Goal: Complete application form: Complete application form

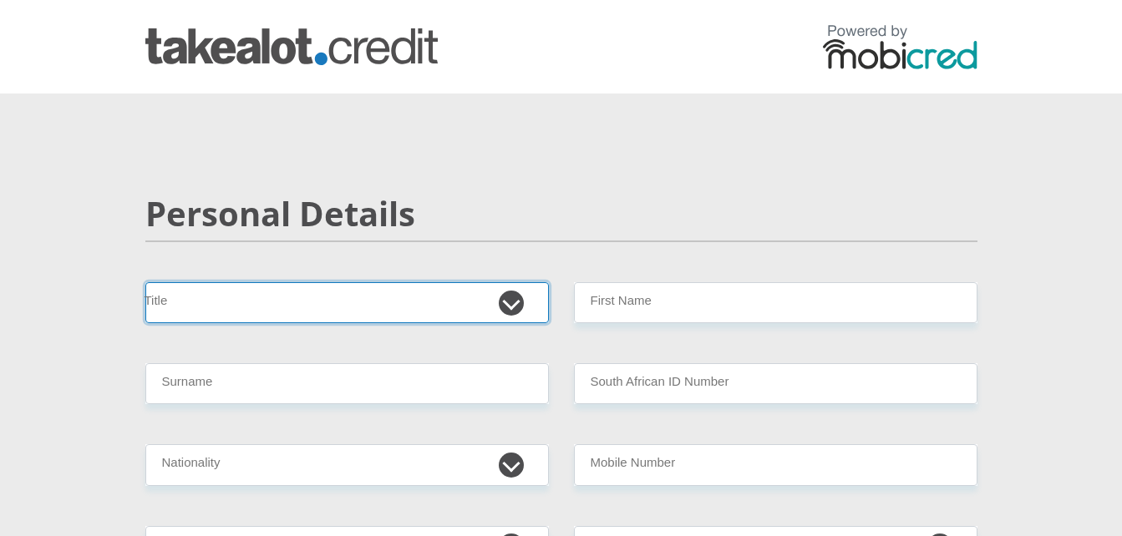
click at [516, 302] on select "Mr Ms Mrs Dr [PERSON_NAME]" at bounding box center [347, 302] width 404 height 41
select select "Ms"
click at [145, 282] on select "Mr Ms Mrs Dr [PERSON_NAME]" at bounding box center [347, 302] width 404 height 41
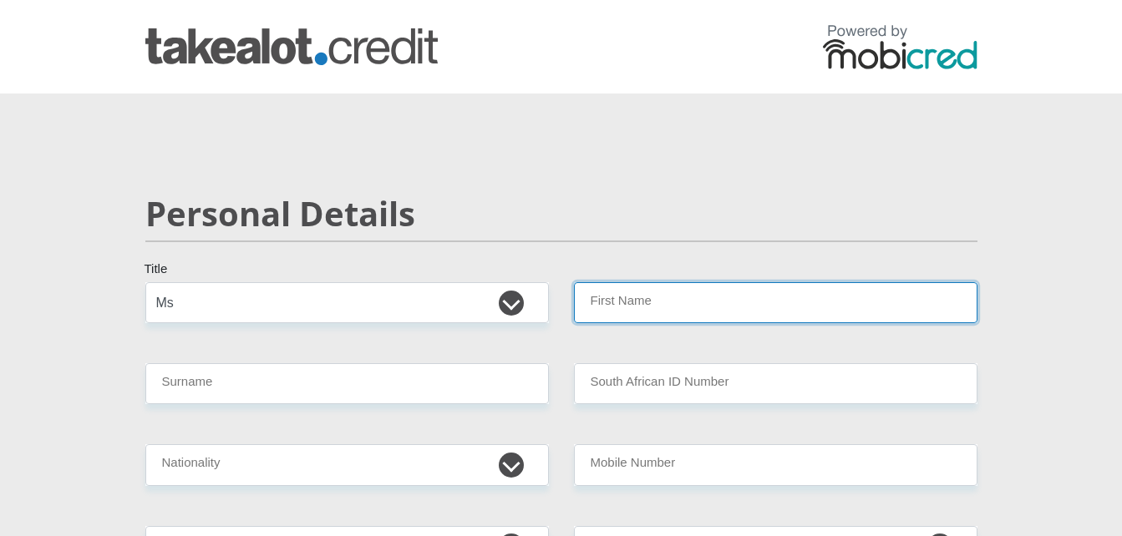
click at [679, 307] on input "First Name" at bounding box center [776, 302] width 404 height 41
type input "h"
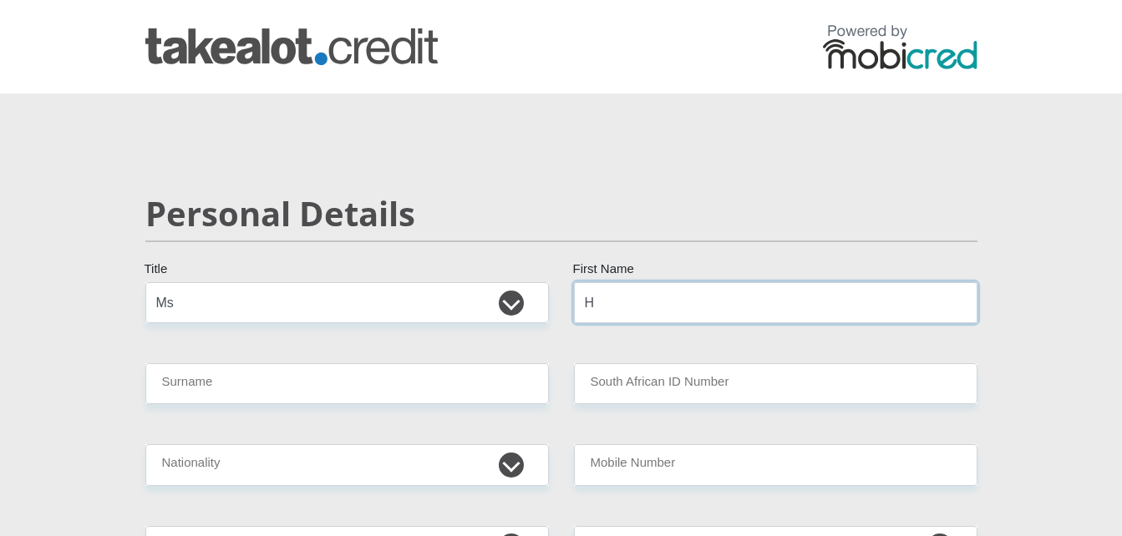
type input "hendrietta"
type input "DIBAKOANE"
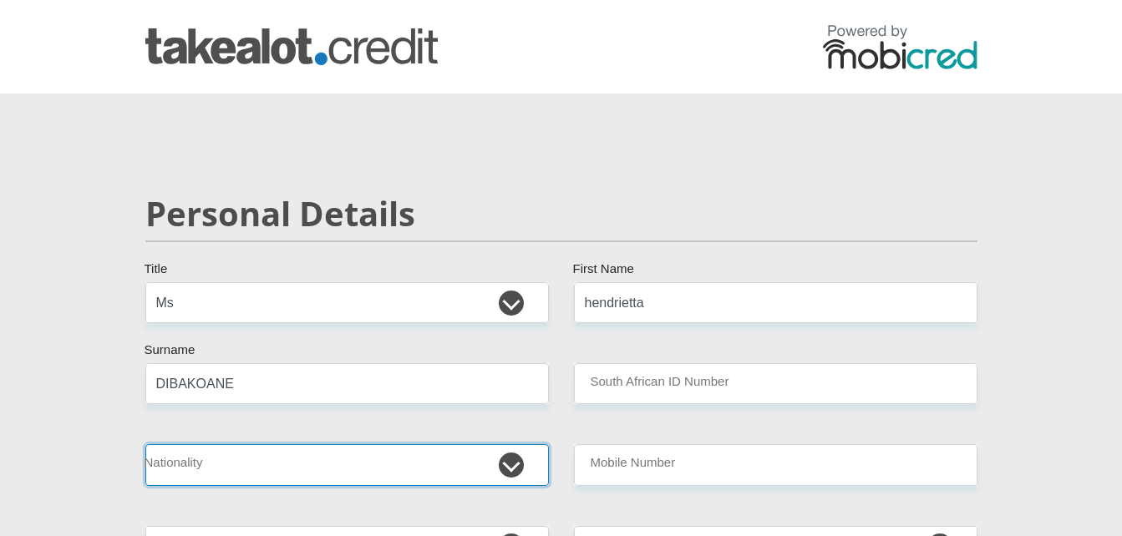
select select "ZAF"
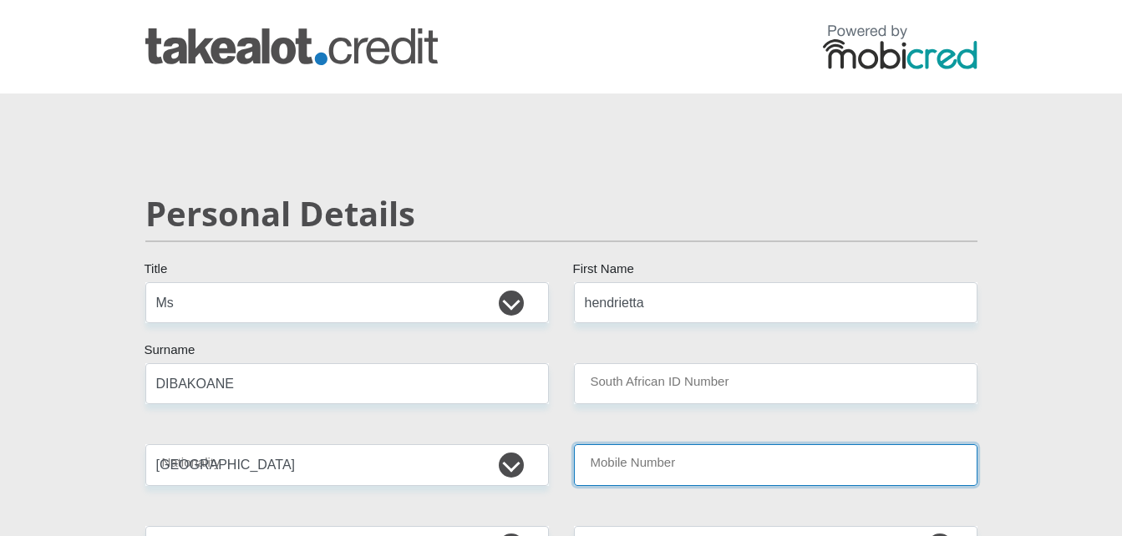
type input "0817090166"
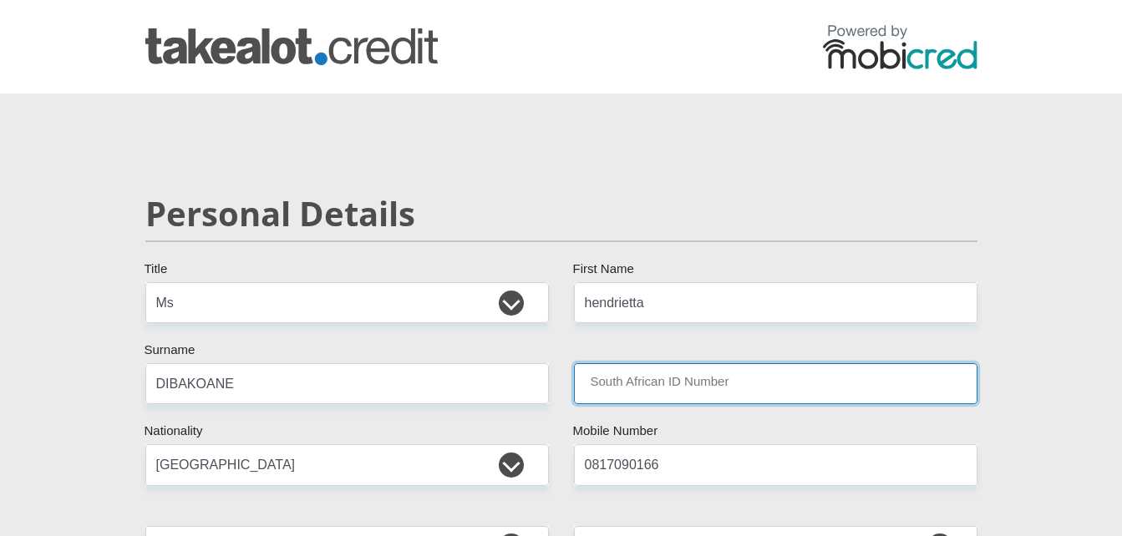
click at [623, 382] on input "South African ID Number" at bounding box center [776, 383] width 404 height 41
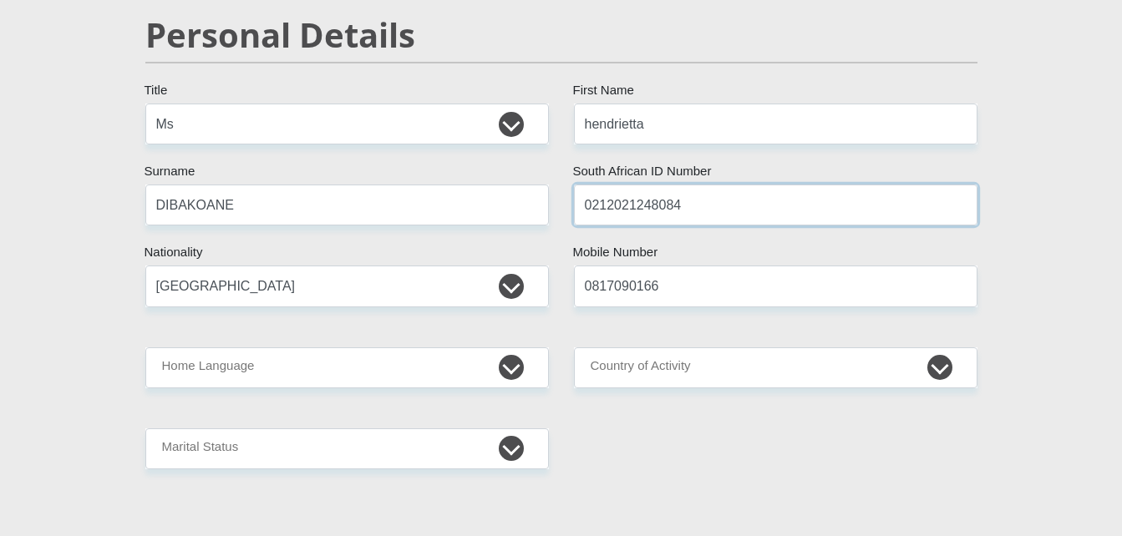
scroll to position [190, 0]
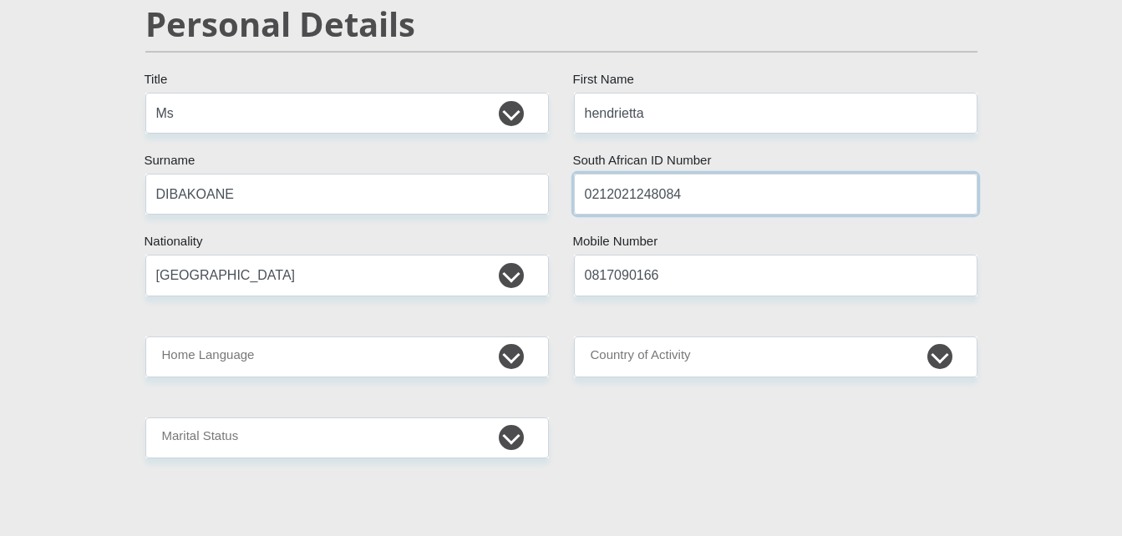
type input "0212021248084"
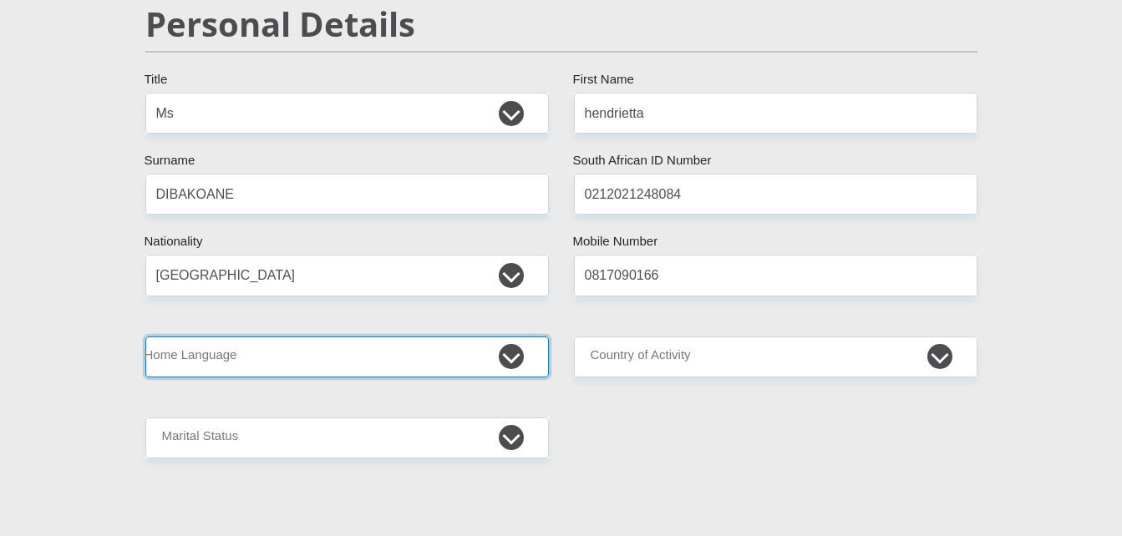
click at [508, 355] on select "Afrikaans English Sepedi South Ndebele Southern Sotho Swati Tsonga Tswana Venda…" at bounding box center [347, 357] width 404 height 41
select select "Other"
click at [145, 337] on select "Afrikaans English Sepedi South Ndebele Southern Sotho Swati Tsonga Tswana Venda…" at bounding box center [347, 357] width 404 height 41
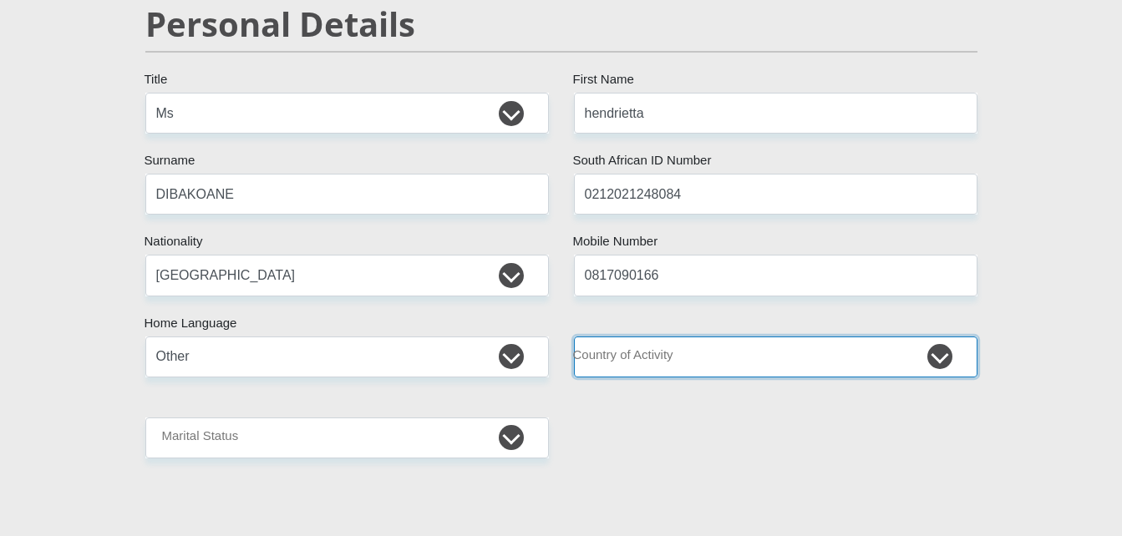
click at [937, 358] on select "[GEOGRAPHIC_DATA] [GEOGRAPHIC_DATA] [GEOGRAPHIC_DATA] [GEOGRAPHIC_DATA] [GEOGRA…" at bounding box center [776, 357] width 404 height 41
select select "ZAF"
click at [574, 337] on select "[GEOGRAPHIC_DATA] [GEOGRAPHIC_DATA] [GEOGRAPHIC_DATA] [GEOGRAPHIC_DATA] [GEOGRA…" at bounding box center [776, 357] width 404 height 41
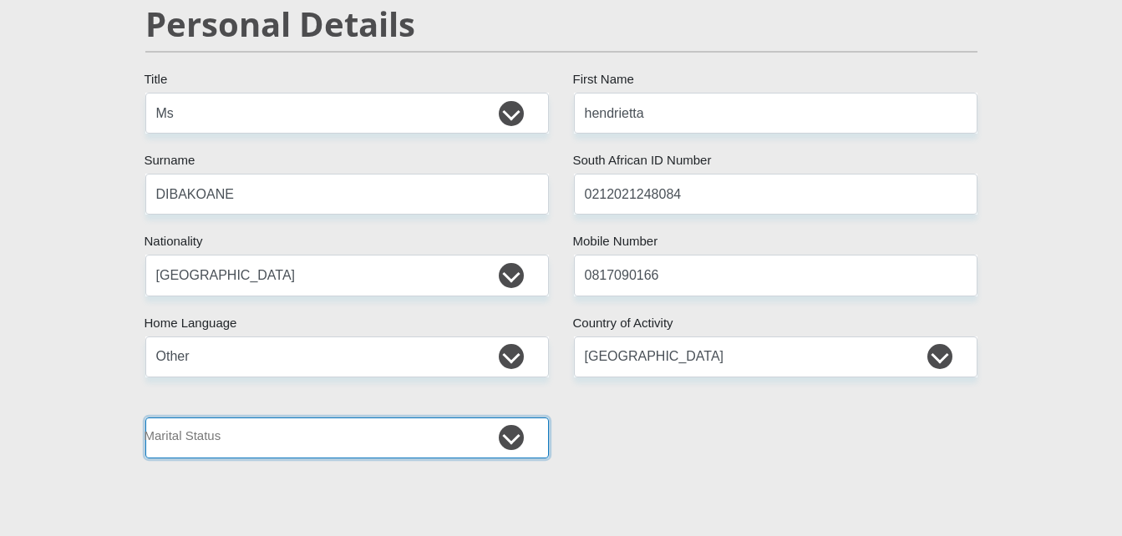
click at [505, 445] on select "Married ANC Single Divorced Widowed Married COP or Customary Law" at bounding box center [347, 438] width 404 height 41
select select "2"
click at [145, 418] on select "Married ANC Single Divorced Widowed Married COP or Customary Law" at bounding box center [347, 438] width 404 height 41
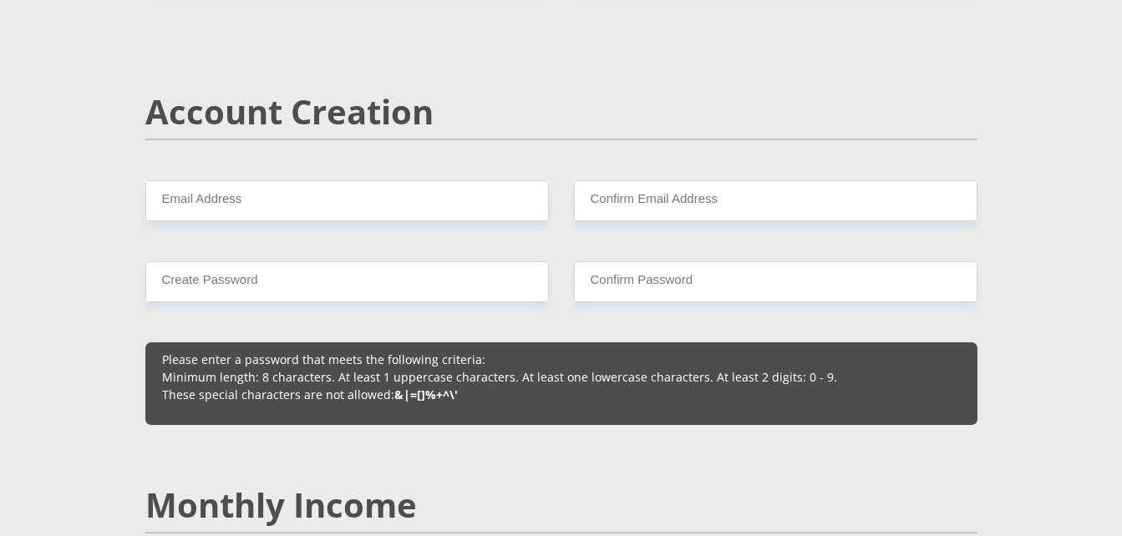
scroll to position [1130, 0]
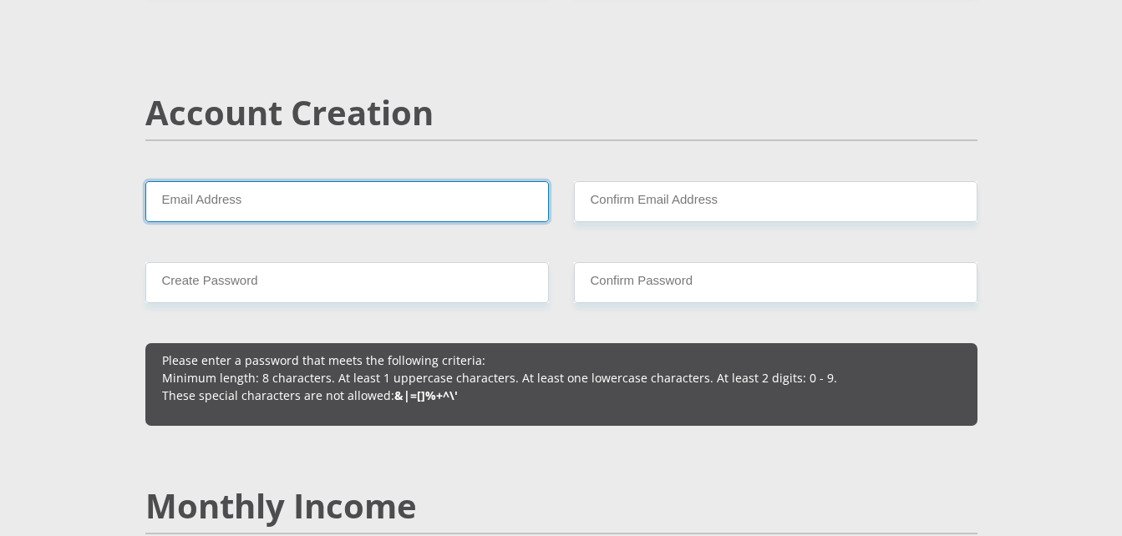
click at [324, 191] on input "Email Address" at bounding box center [347, 201] width 404 height 41
type input "[EMAIL_ADDRESS][DOMAIN_NAME]"
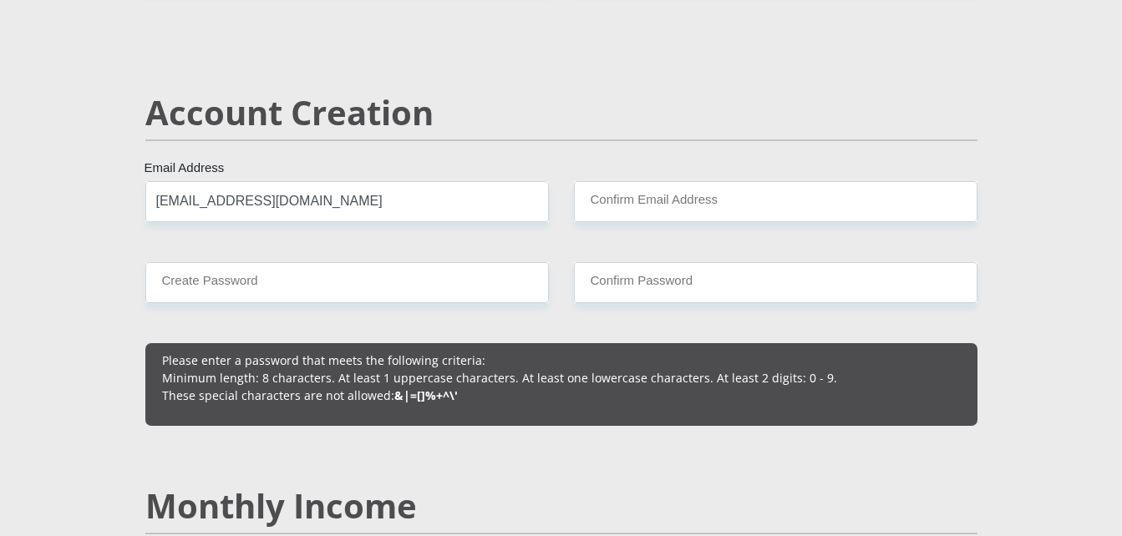
type input "[STREET_ADDRESS]"
type input "[GEOGRAPHIC_DATA]"
type input "0002"
type input "[EMAIL_ADDRESS][DOMAIN_NAME]"
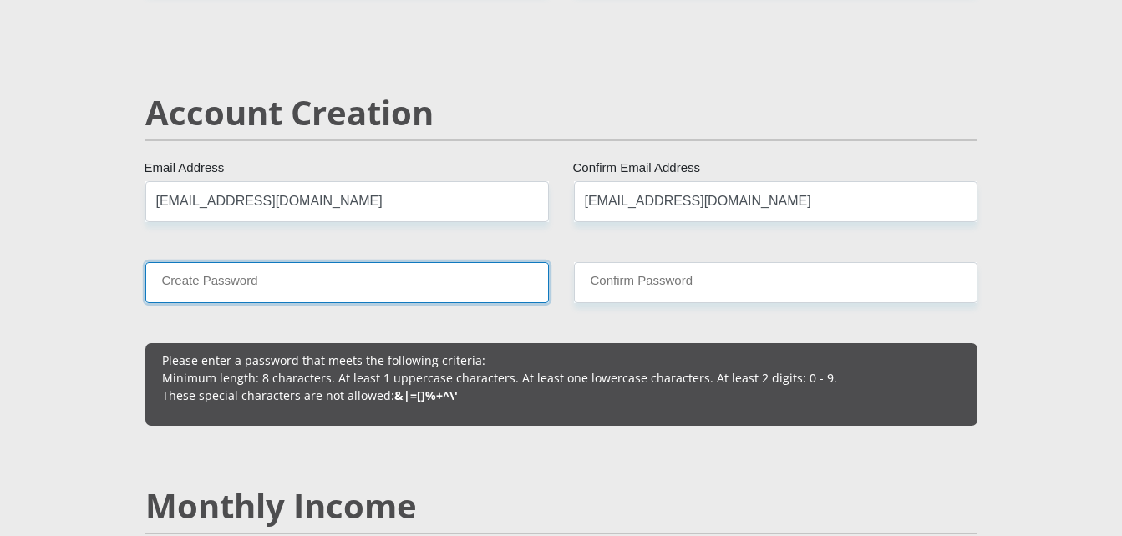
click at [351, 288] on input "Create Password" at bounding box center [347, 282] width 404 height 41
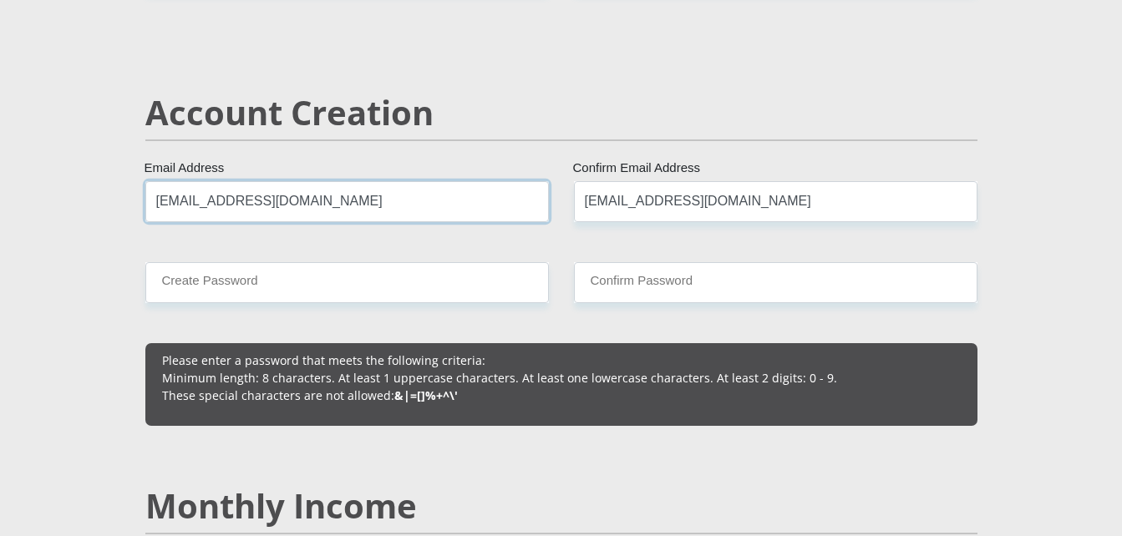
click at [369, 200] on input "[EMAIL_ADDRESS][DOMAIN_NAME]" at bounding box center [347, 201] width 404 height 41
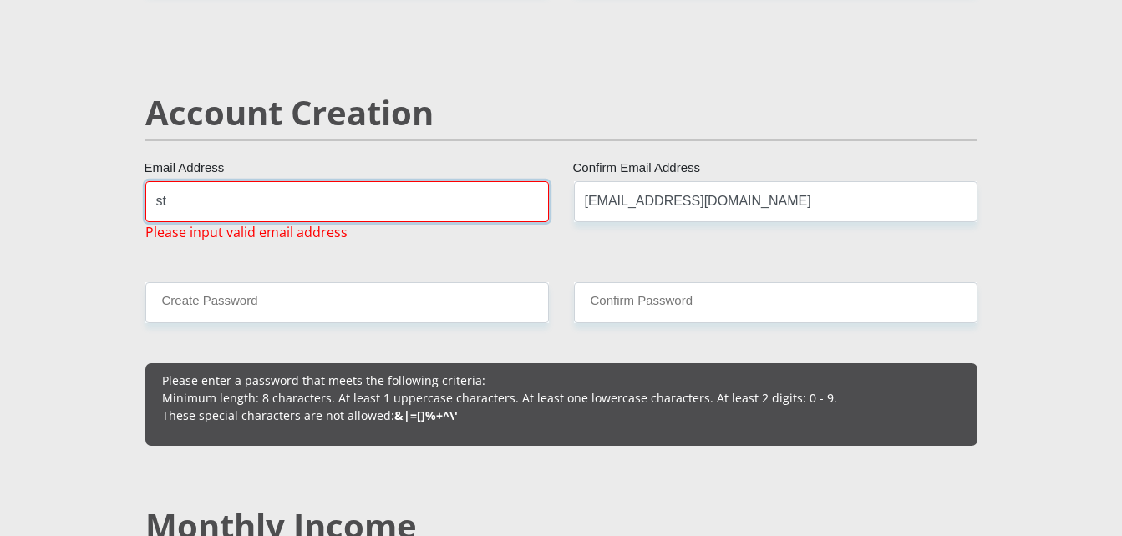
type input "s"
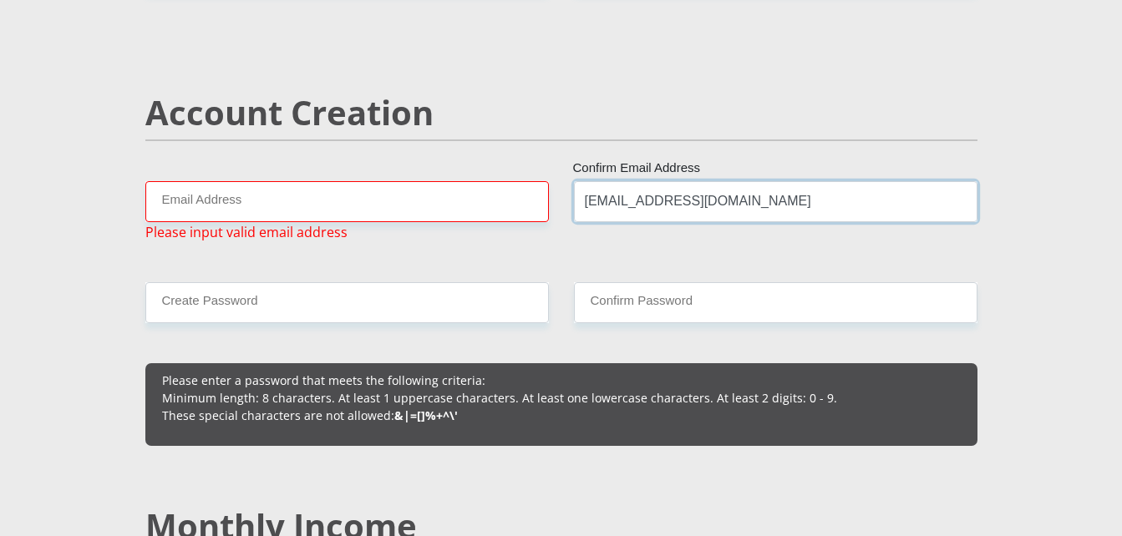
click at [775, 198] on input "[EMAIL_ADDRESS][DOMAIN_NAME]" at bounding box center [776, 201] width 404 height 41
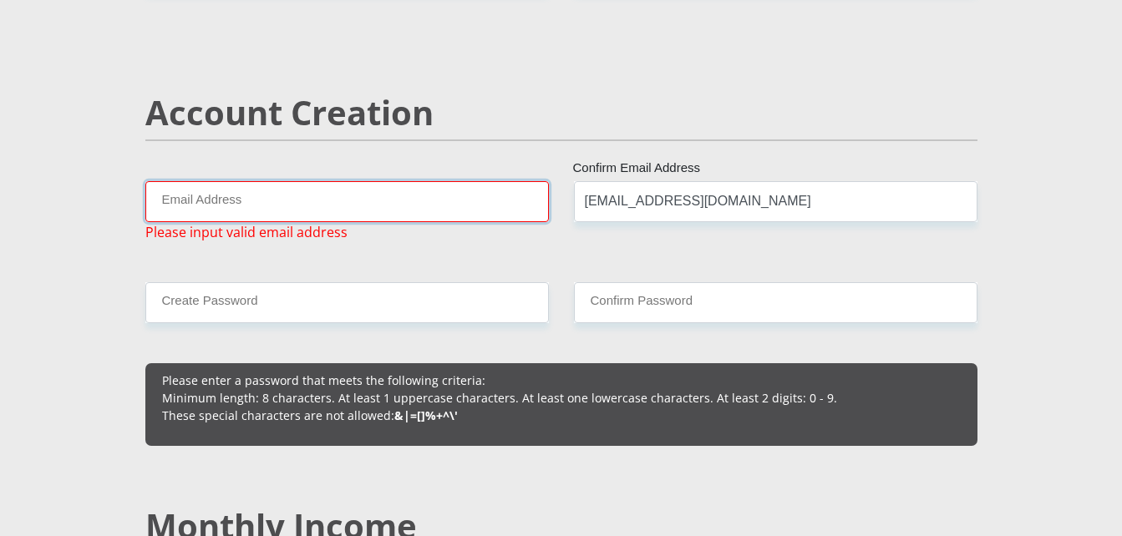
click at [172, 205] on input "Email Address" at bounding box center [347, 201] width 404 height 41
type input "[EMAIL_ADDRESS][DOMAIN_NAME]"
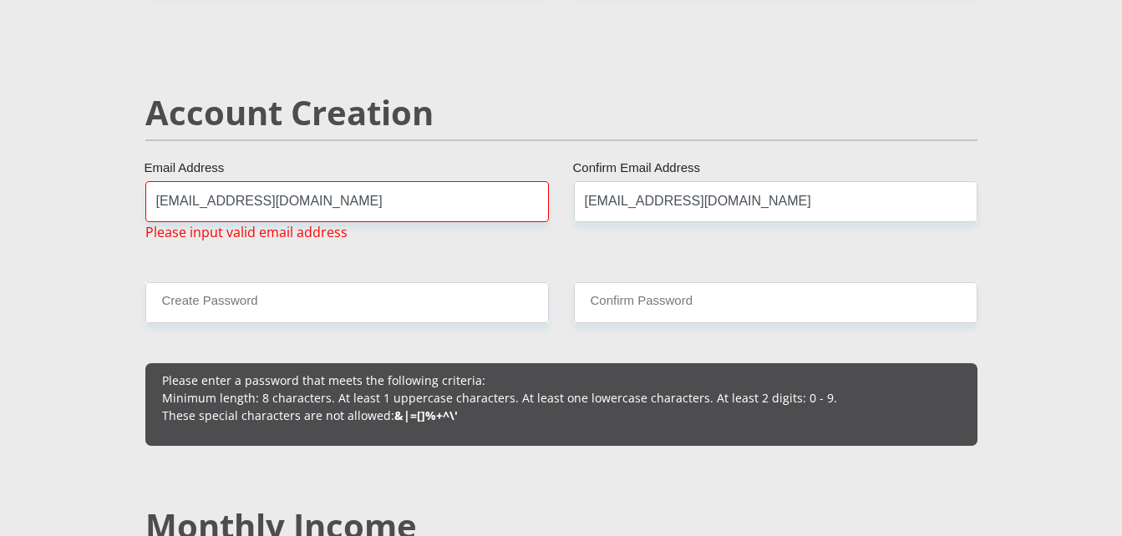
type input "NGWETšINTšHOROGE"
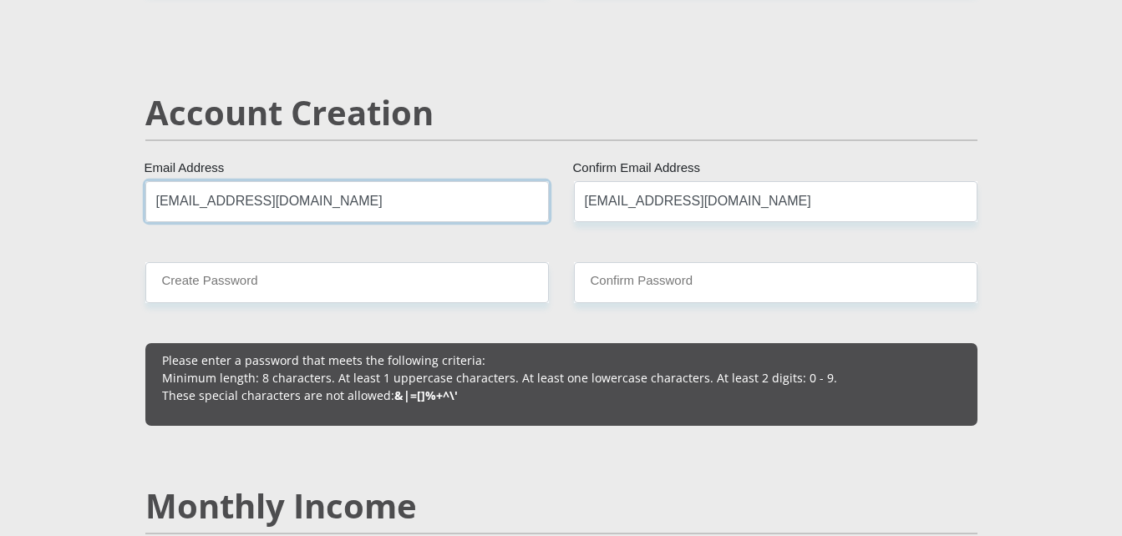
type input "[EMAIL_ADDRESS][DOMAIN_NAME]"
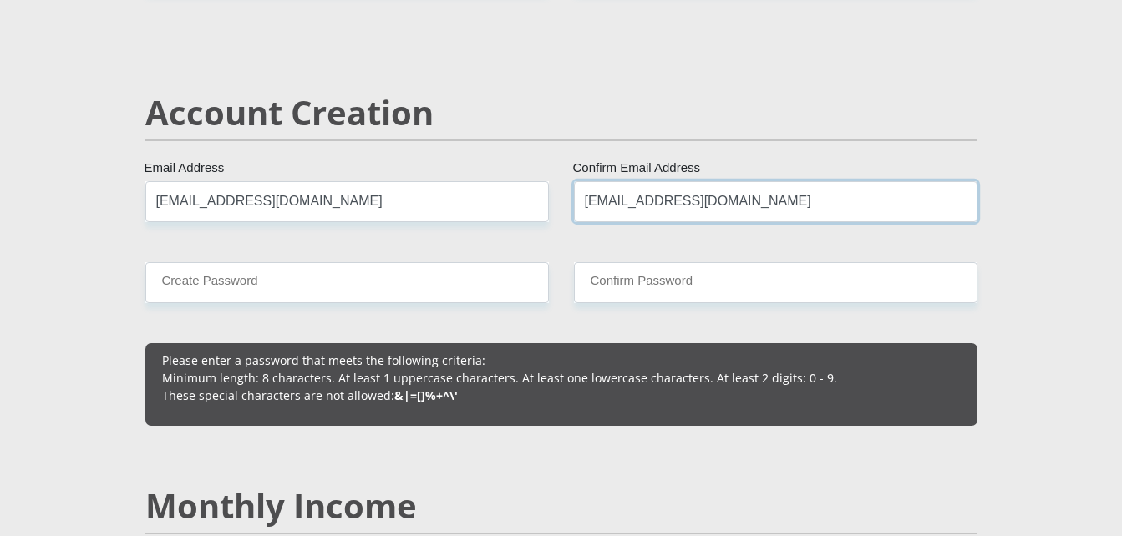
drag, startPoint x: 773, startPoint y: 201, endPoint x: 559, endPoint y: 221, distance: 214.8
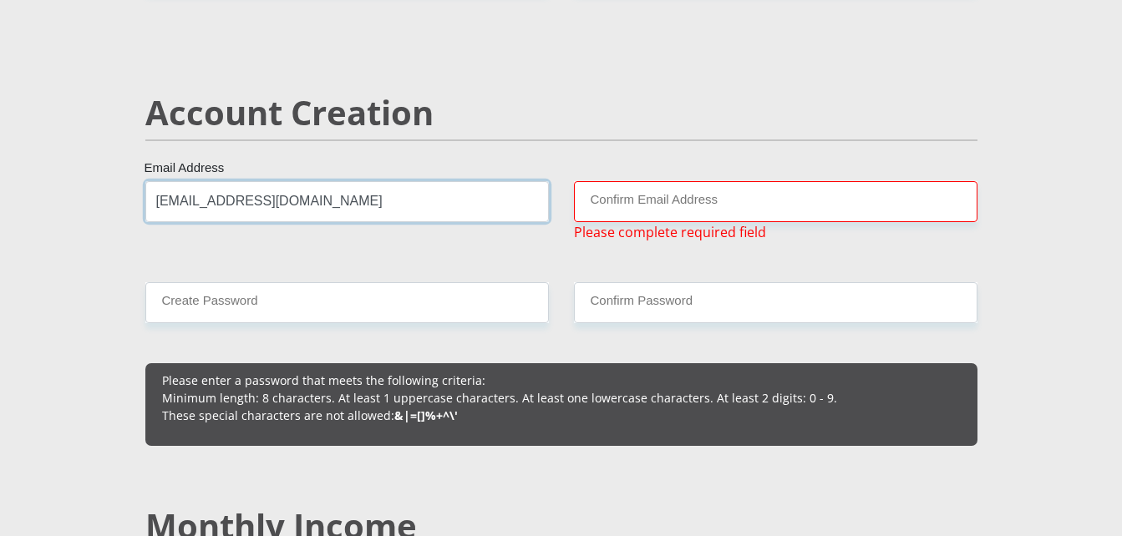
click at [409, 221] on input "[EMAIL_ADDRESS][DOMAIN_NAME]" at bounding box center [347, 201] width 404 height 41
drag, startPoint x: 382, startPoint y: 202, endPoint x: 107, endPoint y: 218, distance: 275.4
type input "[EMAIL_ADDRESS][DOMAIN_NAME]"
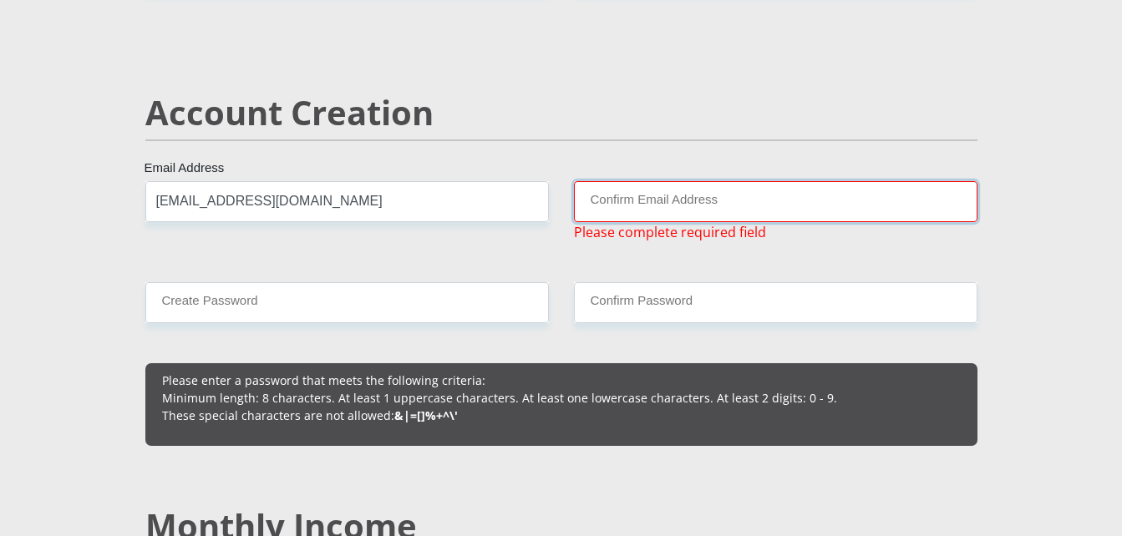
type input "[EMAIL_ADDRESS][DOMAIN_NAME]"
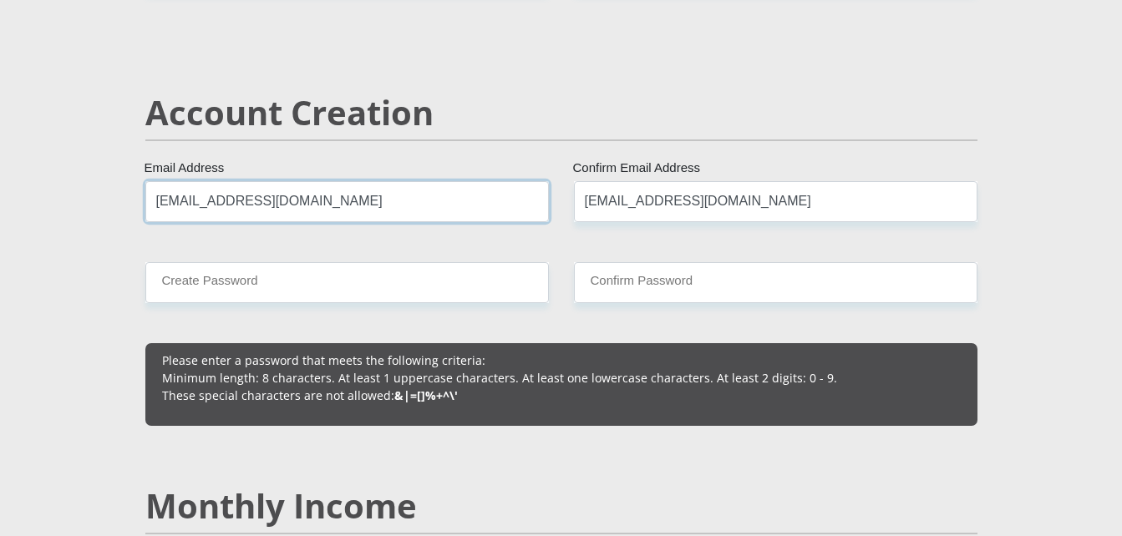
click at [492, 206] on input "[EMAIL_ADDRESS][DOMAIN_NAME]" at bounding box center [347, 201] width 404 height 41
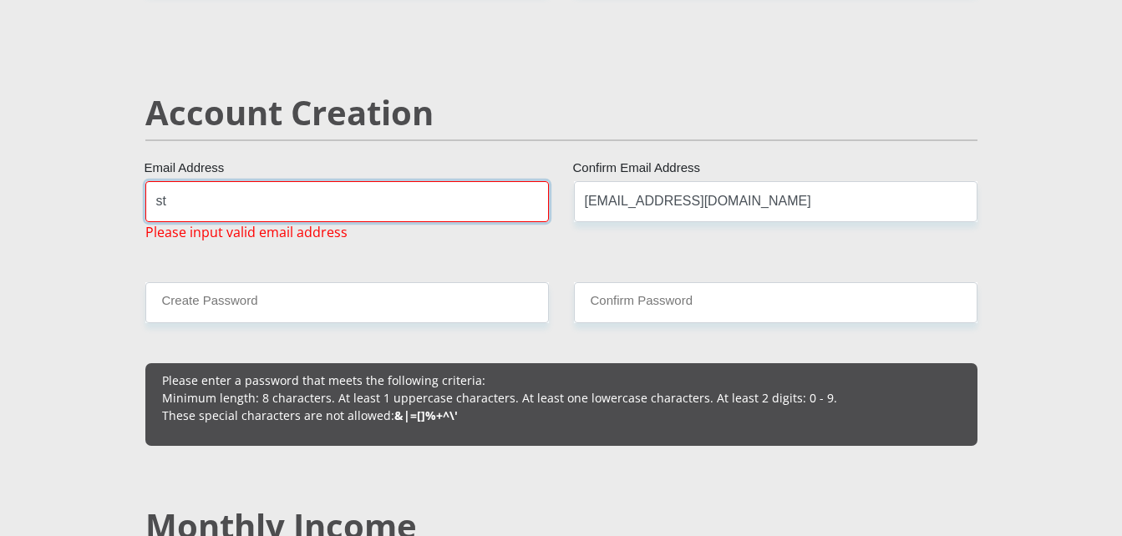
type input "s"
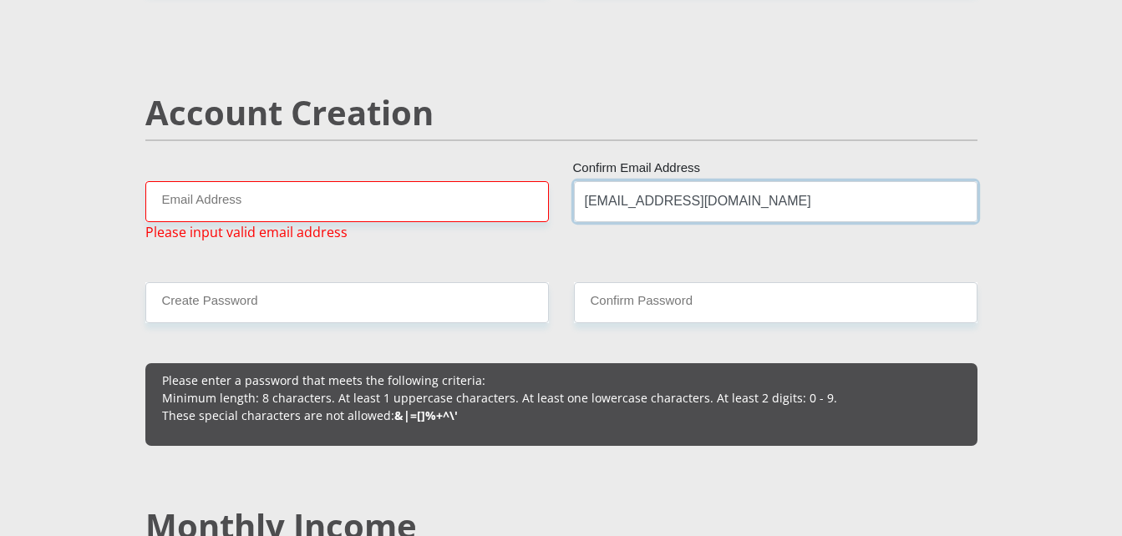
click at [769, 202] on input "[EMAIL_ADDRESS][DOMAIN_NAME]" at bounding box center [776, 201] width 404 height 41
click at [764, 207] on input "[EMAIL_ADDRESS][DOMAIN_NAME]" at bounding box center [776, 201] width 404 height 41
drag, startPoint x: 764, startPoint y: 206, endPoint x: 576, endPoint y: 205, distance: 188.0
click at [576, 205] on input "[EMAIL_ADDRESS][DOMAIN_NAME]" at bounding box center [776, 201] width 404 height 41
click at [708, 202] on input "[EMAIL_ADDRESS][DOMAIN_NAME]" at bounding box center [776, 201] width 404 height 41
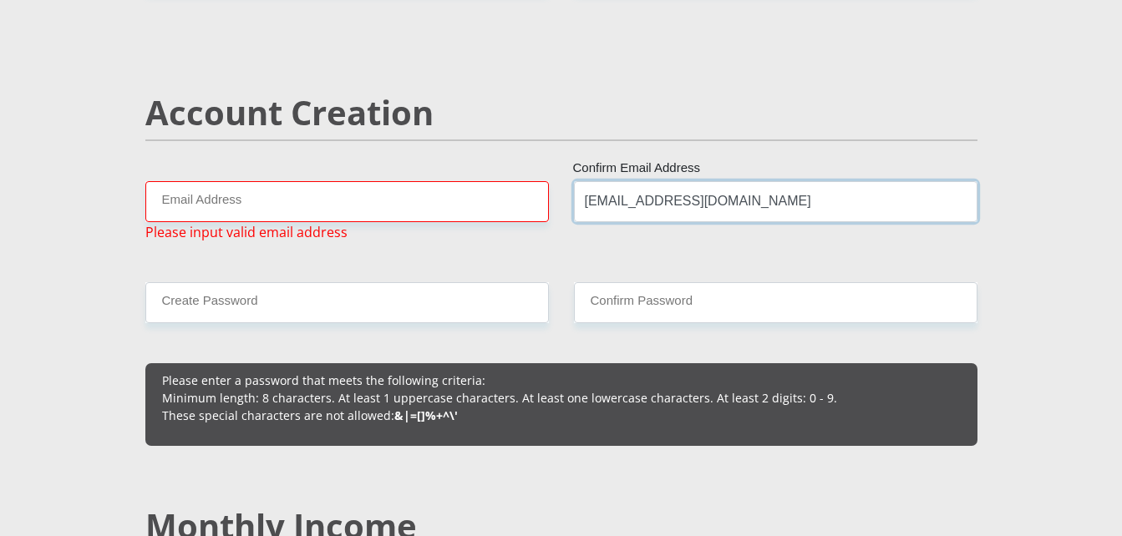
drag, startPoint x: 765, startPoint y: 201, endPoint x: 530, endPoint y: 215, distance: 235.2
click at [629, 211] on input "[EMAIL_ADDRESS][DOMAIN_NAME]" at bounding box center [776, 201] width 404 height 41
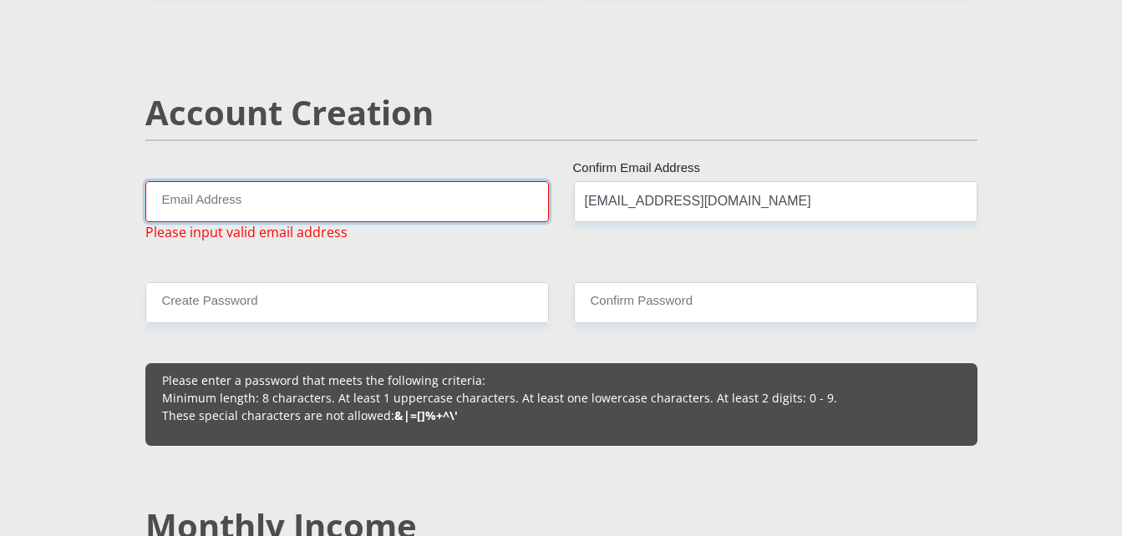
click at [196, 200] on input "Email Address" at bounding box center [347, 201] width 404 height 41
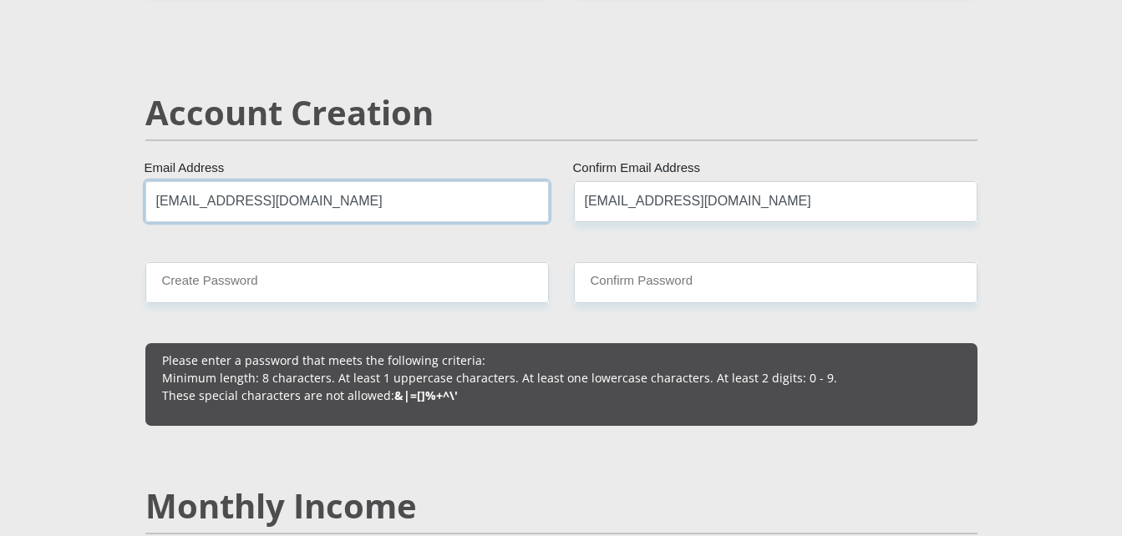
type input "[EMAIL_ADDRESS][DOMAIN_NAME]"
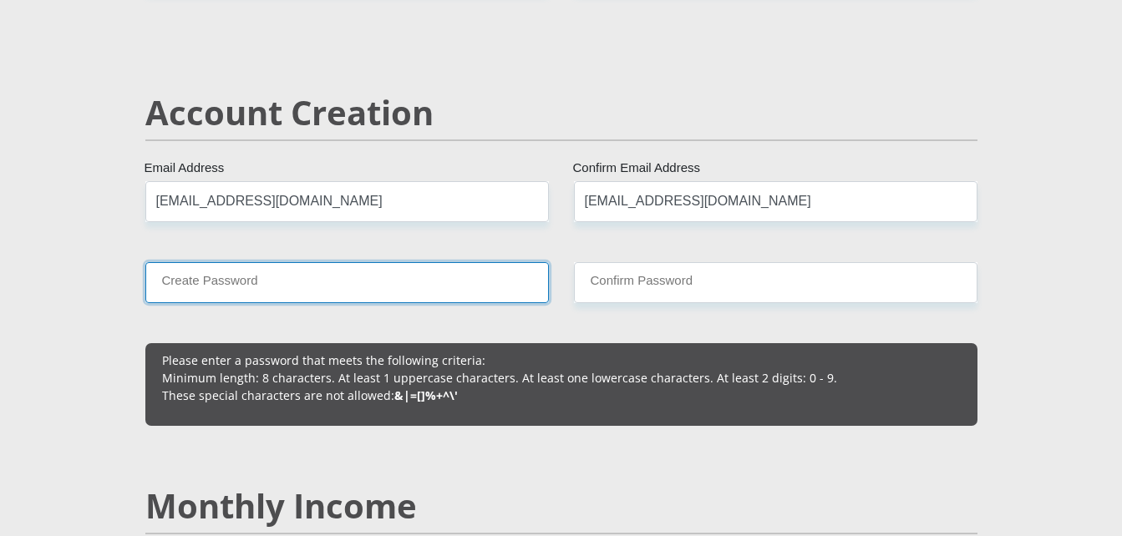
click at [267, 295] on input "Create Password" at bounding box center [347, 282] width 404 height 41
type input "Hendri44#"
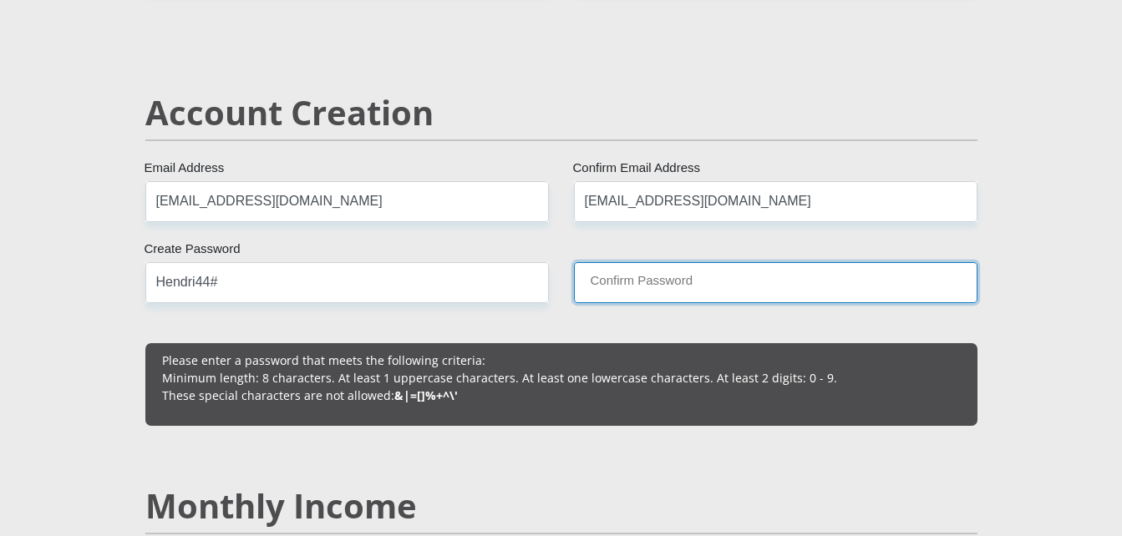
click at [626, 280] on input "Confirm Password" at bounding box center [776, 282] width 404 height 41
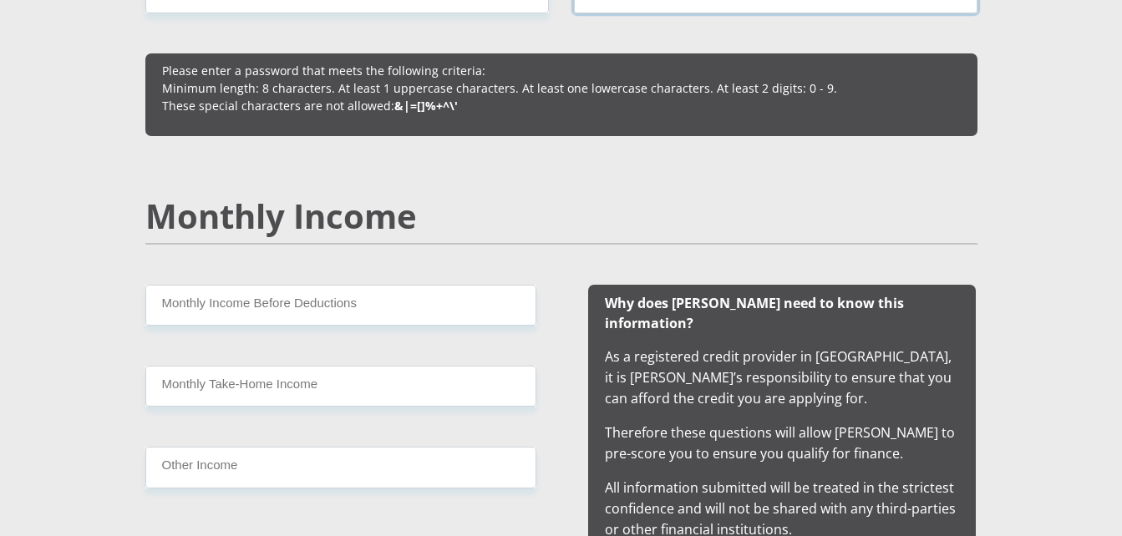
scroll to position [1424, 0]
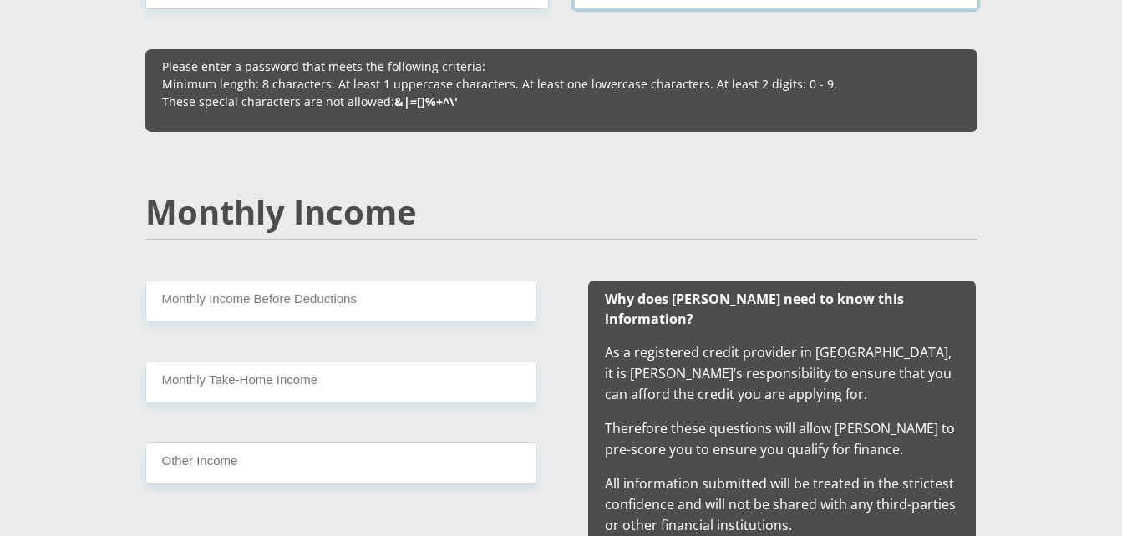
type input "Hendri44#"
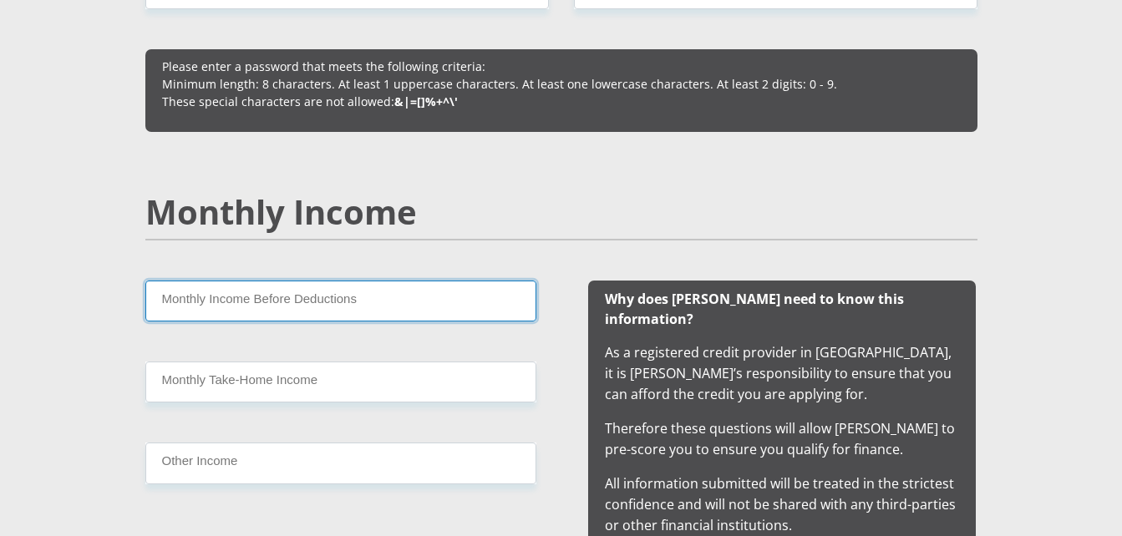
click at [449, 303] on input "Monthly Income Before Deductions" at bounding box center [340, 301] width 391 height 41
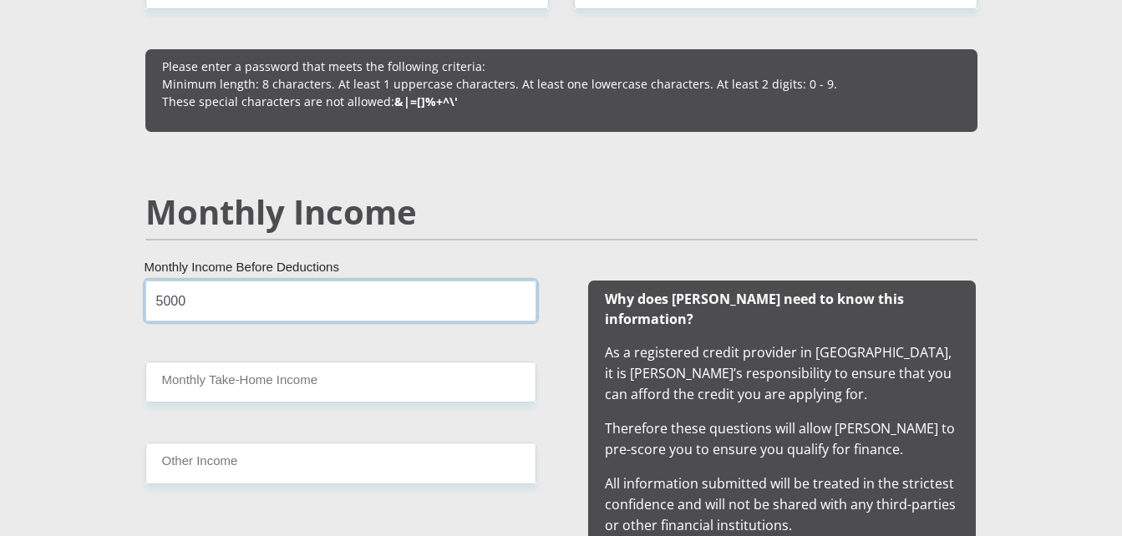
type input "5000"
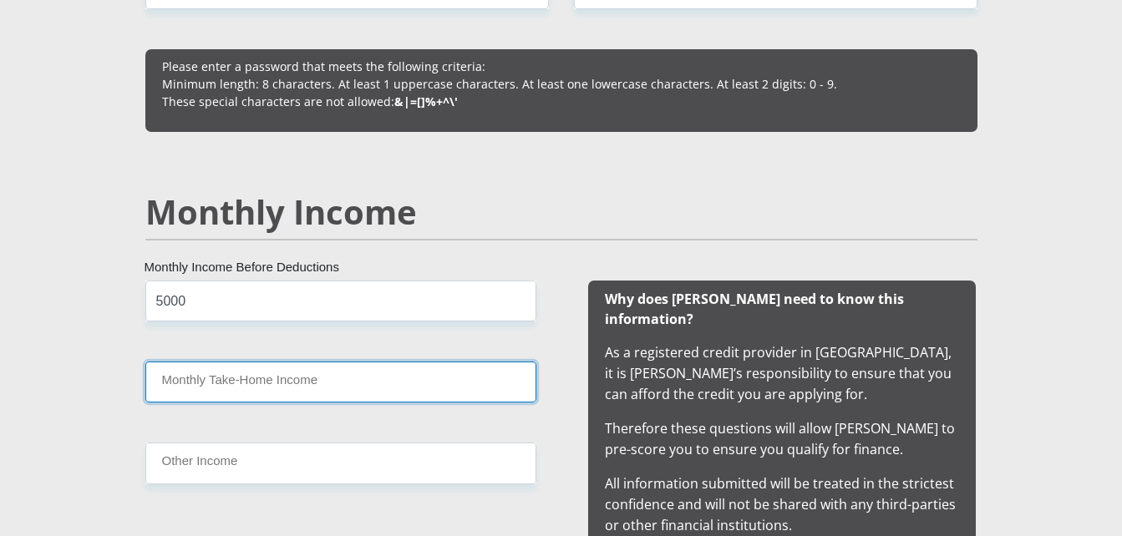
click at [336, 370] on input "Monthly Take-Home Income" at bounding box center [340, 382] width 391 height 41
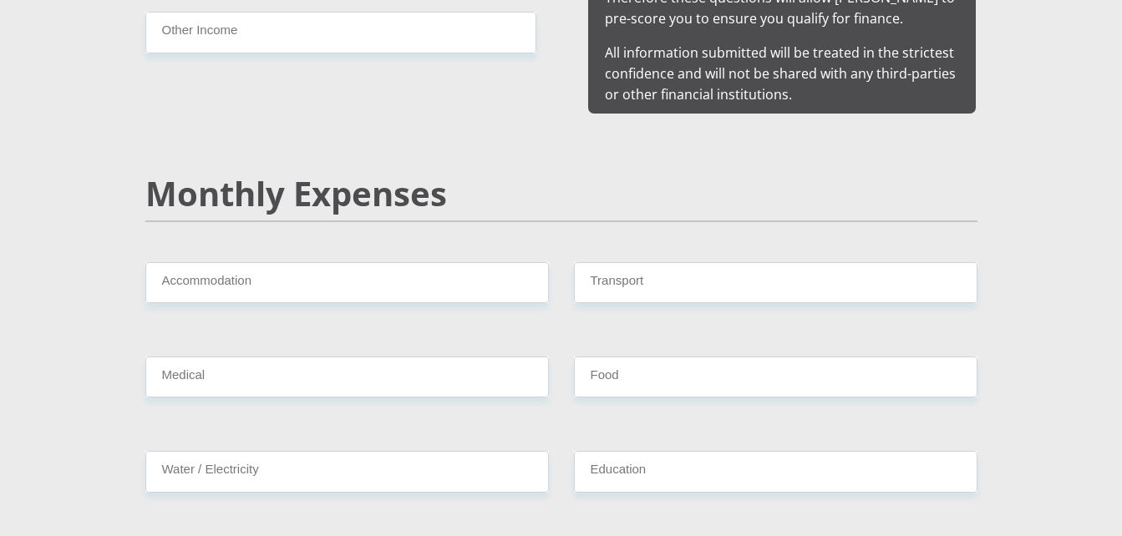
scroll to position [1856, 0]
type input "5000"
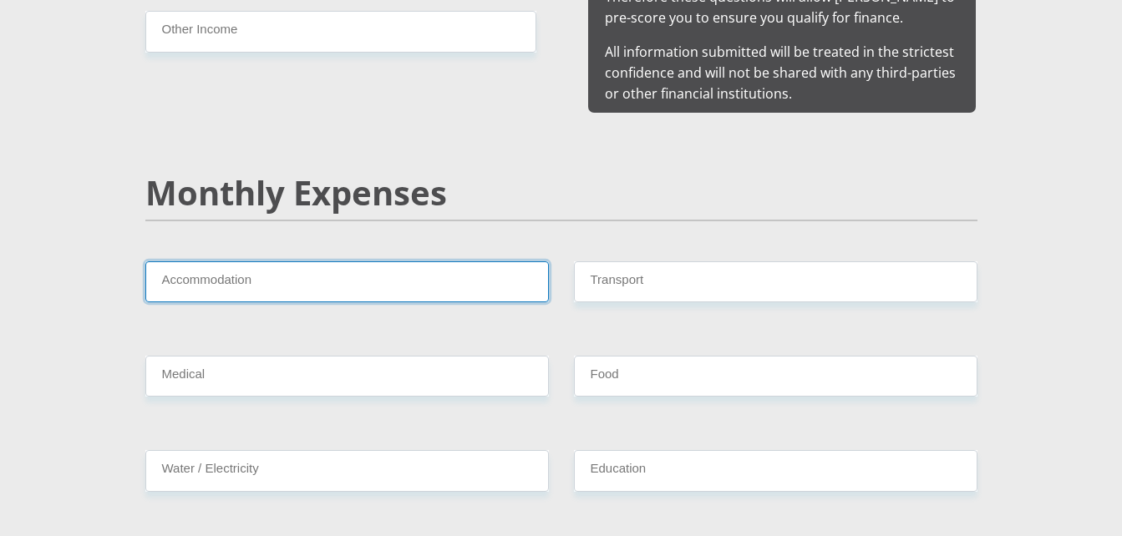
click at [295, 263] on input "Accommodation" at bounding box center [347, 282] width 404 height 41
type input "3190"
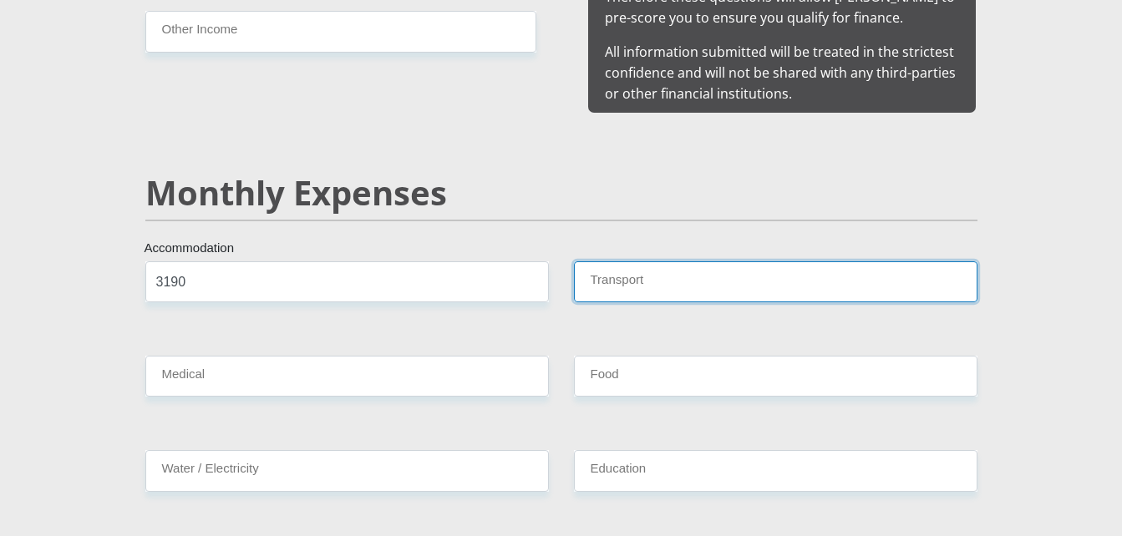
click at [616, 268] on input "Transport" at bounding box center [776, 282] width 404 height 41
type input "0"
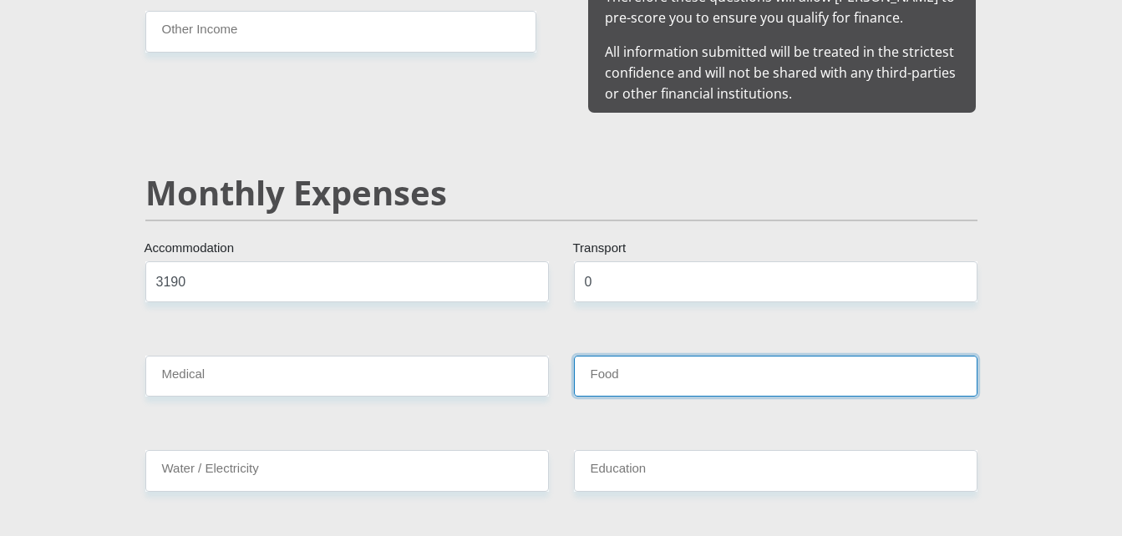
click at [623, 356] on input "Food" at bounding box center [776, 376] width 404 height 41
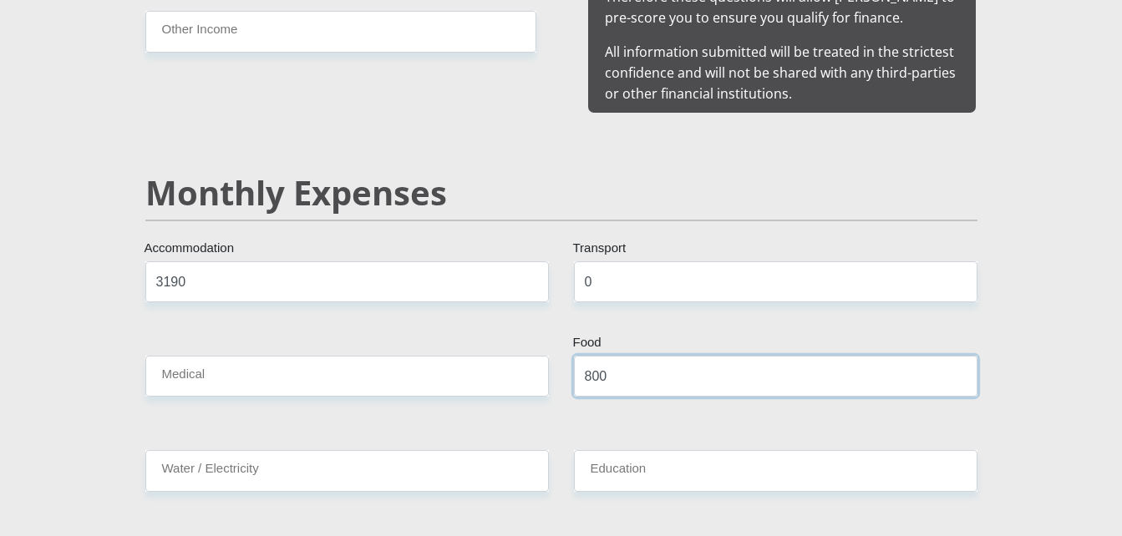
type input "800"
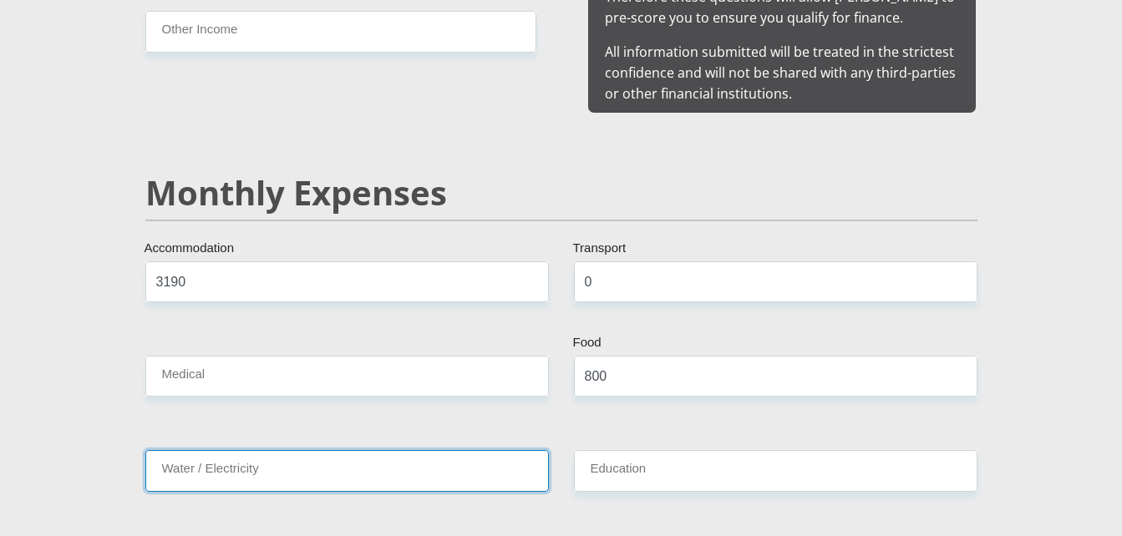
click at [452, 450] on input "Water / Electricity" at bounding box center [347, 470] width 404 height 41
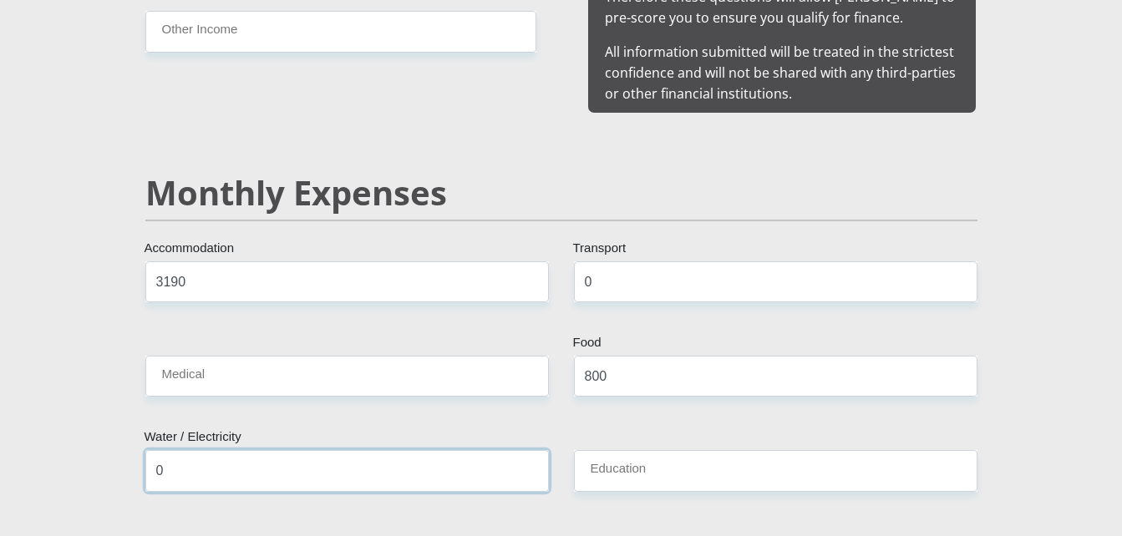
type input "0"
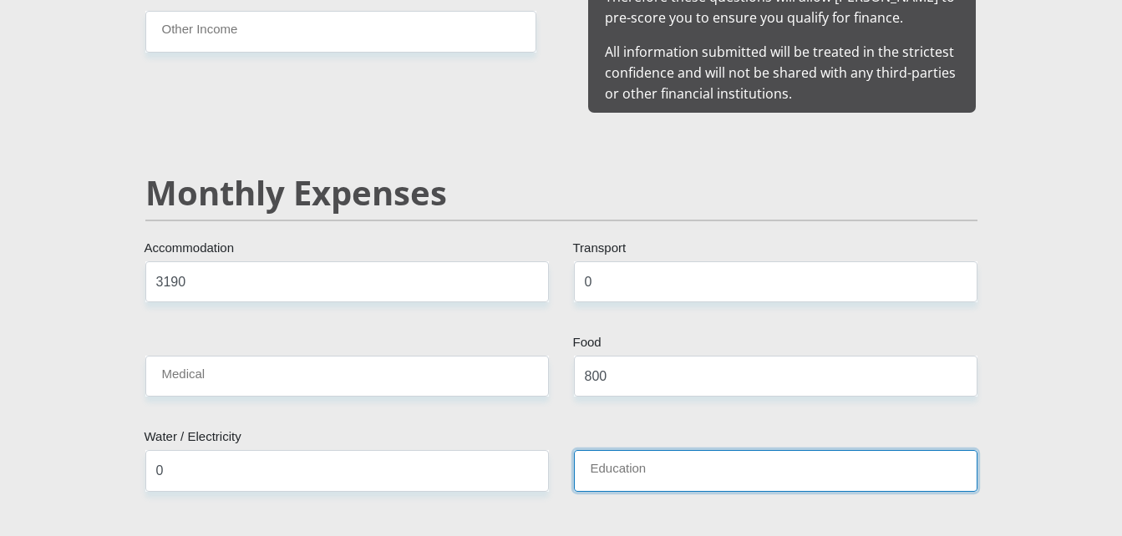
click at [699, 450] on input "Education" at bounding box center [776, 470] width 404 height 41
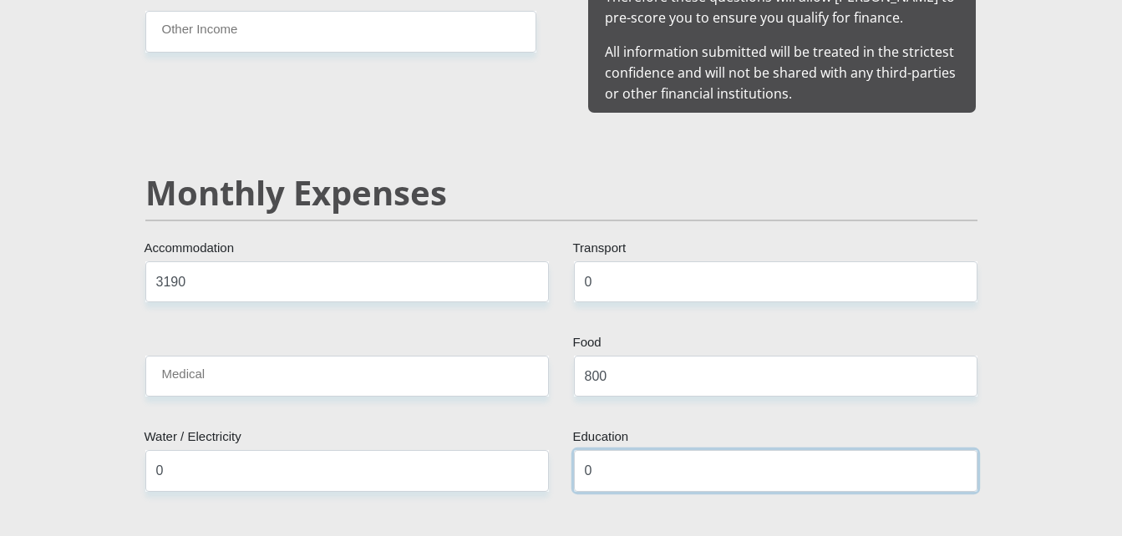
type input "0"
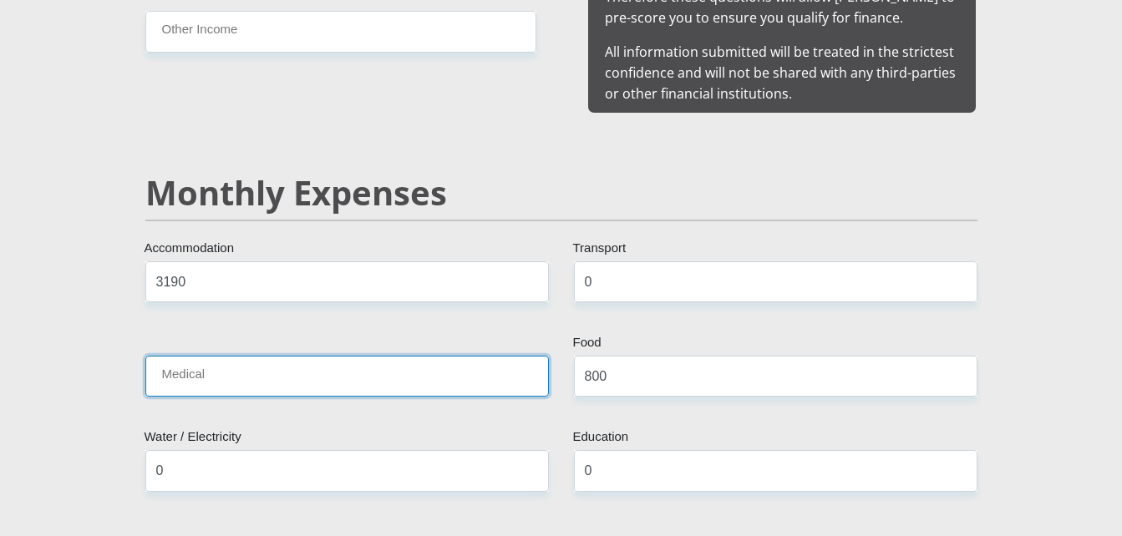
click at [328, 356] on input "Medical" at bounding box center [347, 376] width 404 height 41
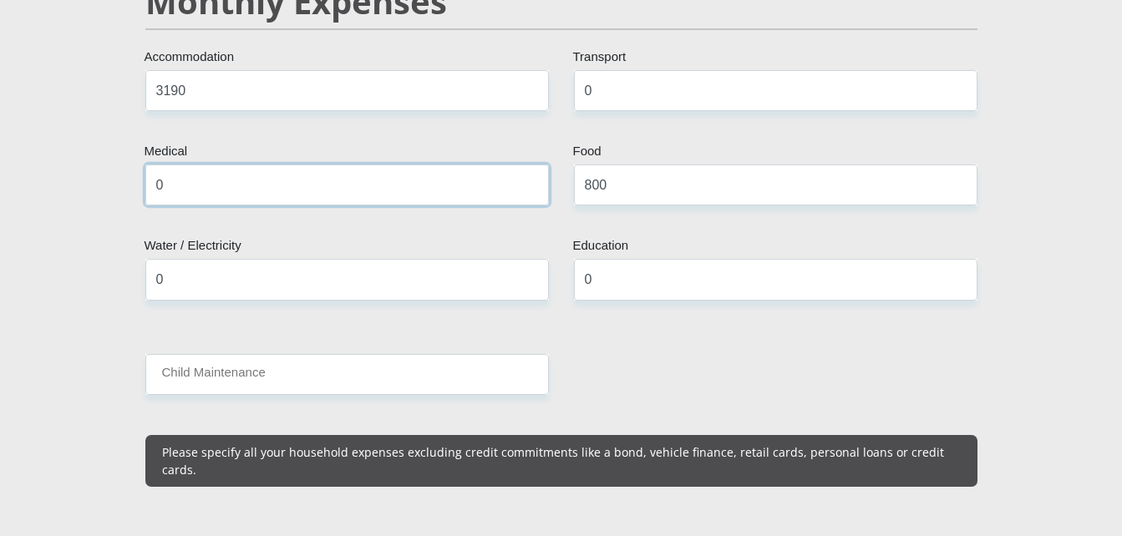
scroll to position [2064, 0]
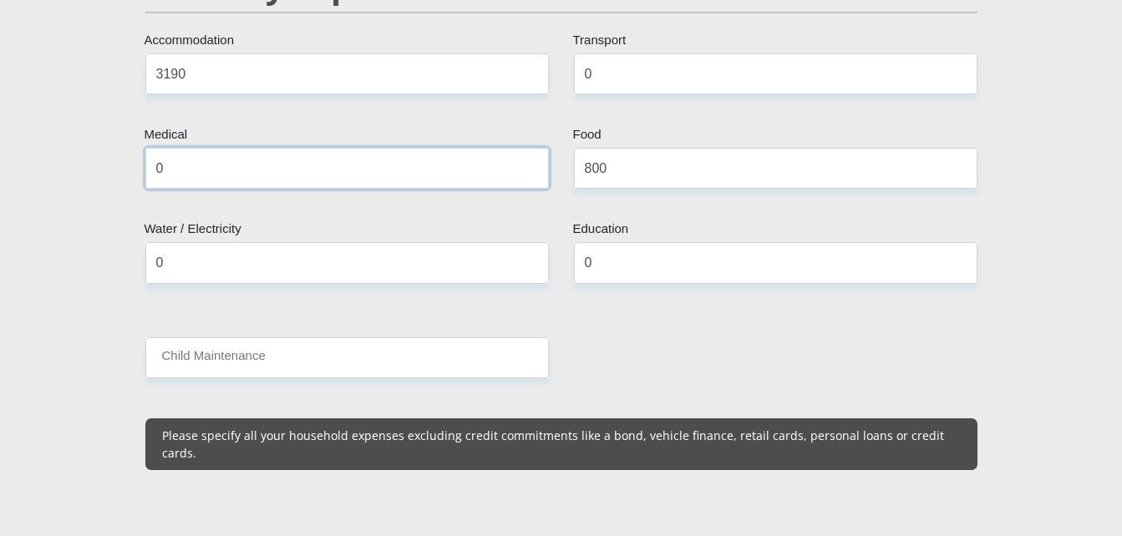
type input "0"
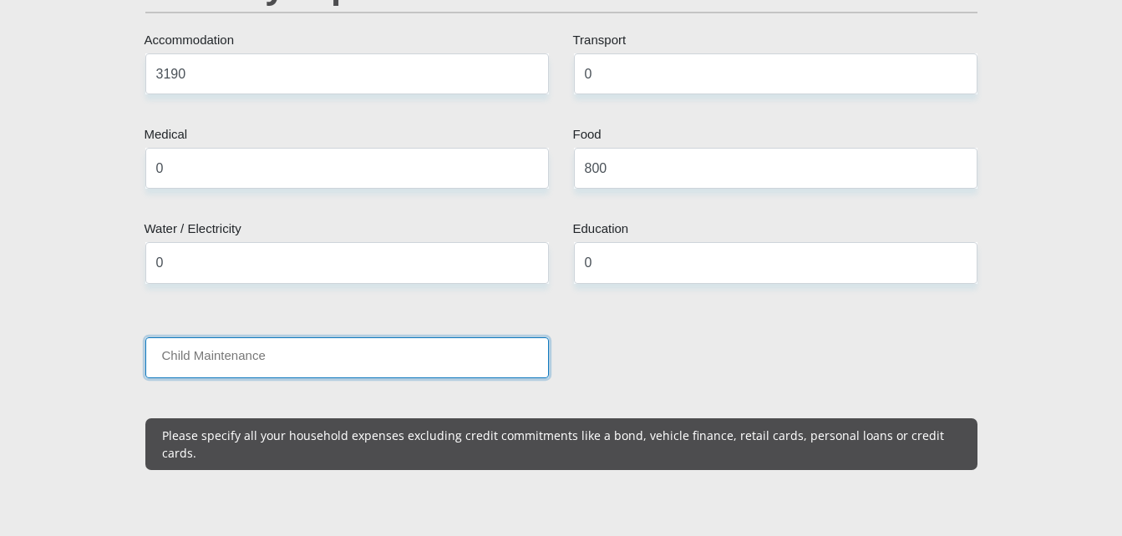
click at [328, 348] on input "Child Maintenance" at bounding box center [347, 358] width 404 height 41
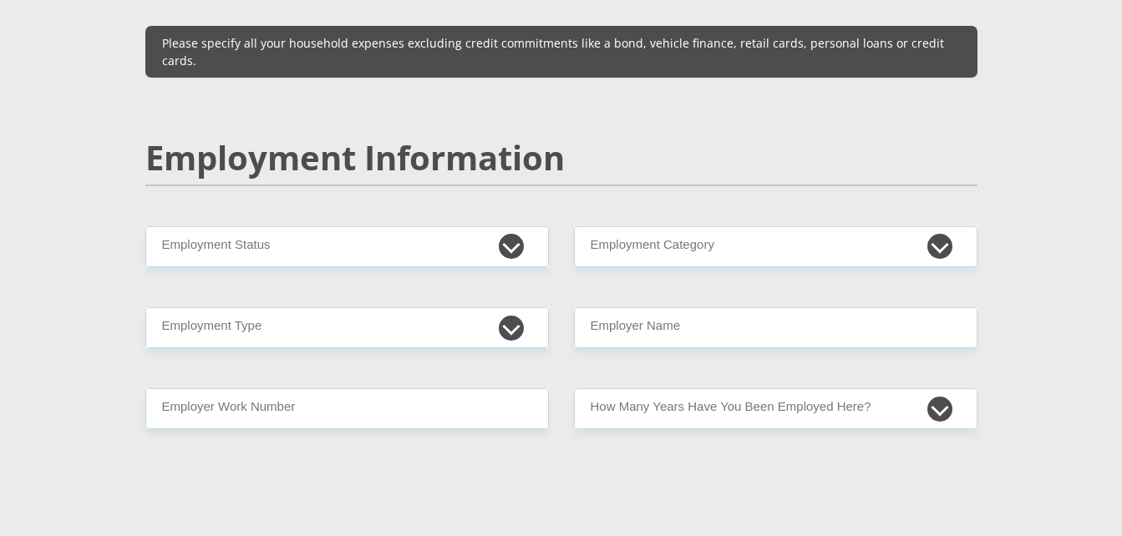
scroll to position [2457, 0]
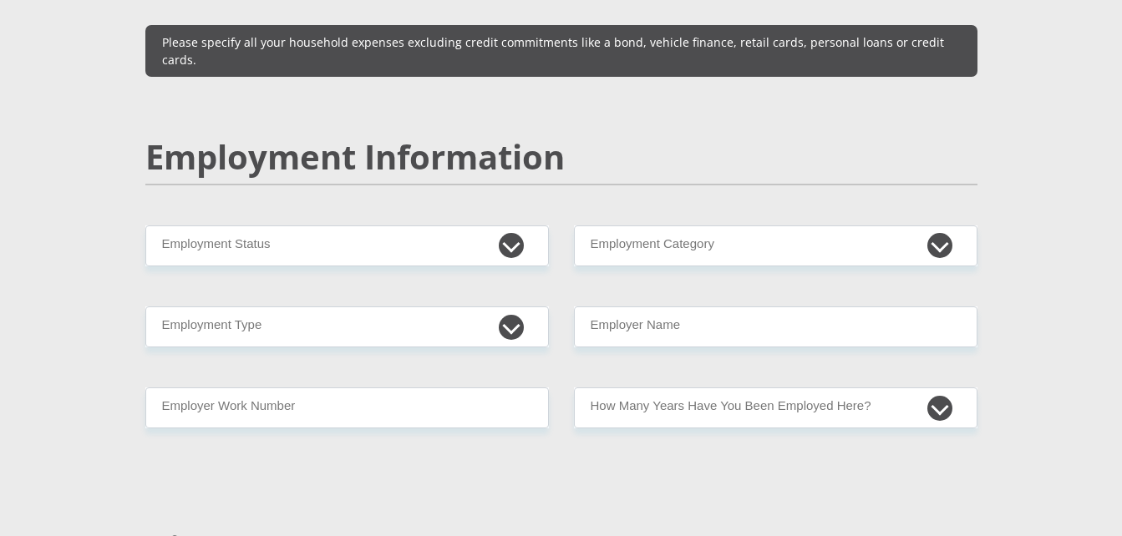
type input "0"
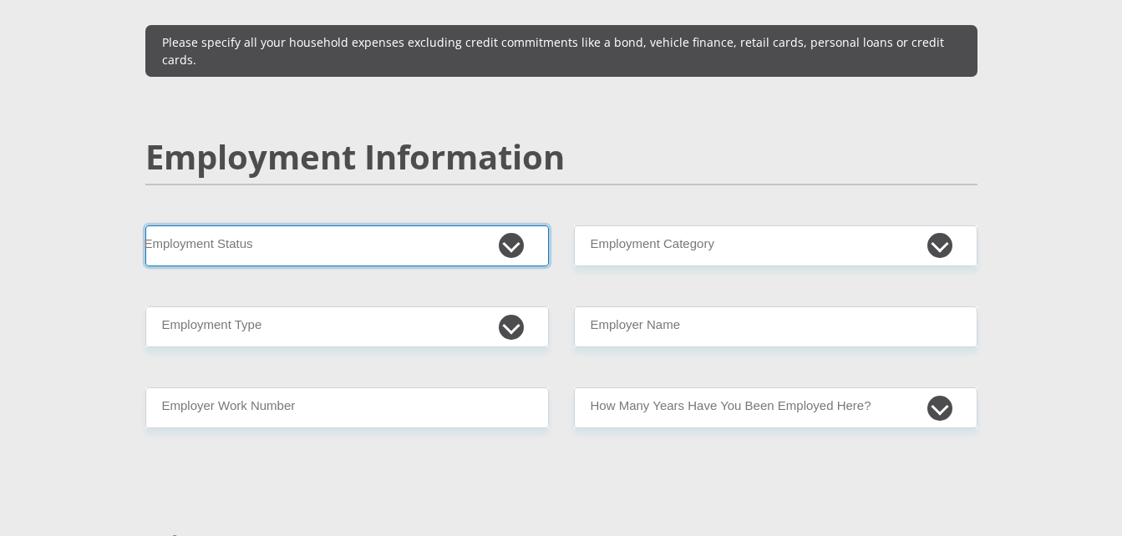
click at [511, 226] on select "Permanent/Full-time Part-time/Casual [DEMOGRAPHIC_DATA] Worker Self-Employed Ho…" at bounding box center [347, 246] width 404 height 41
select select "10"
click at [145, 226] on select "Permanent/Full-time Part-time/Casual [DEMOGRAPHIC_DATA] Worker Self-Employed Ho…" at bounding box center [347, 246] width 404 height 41
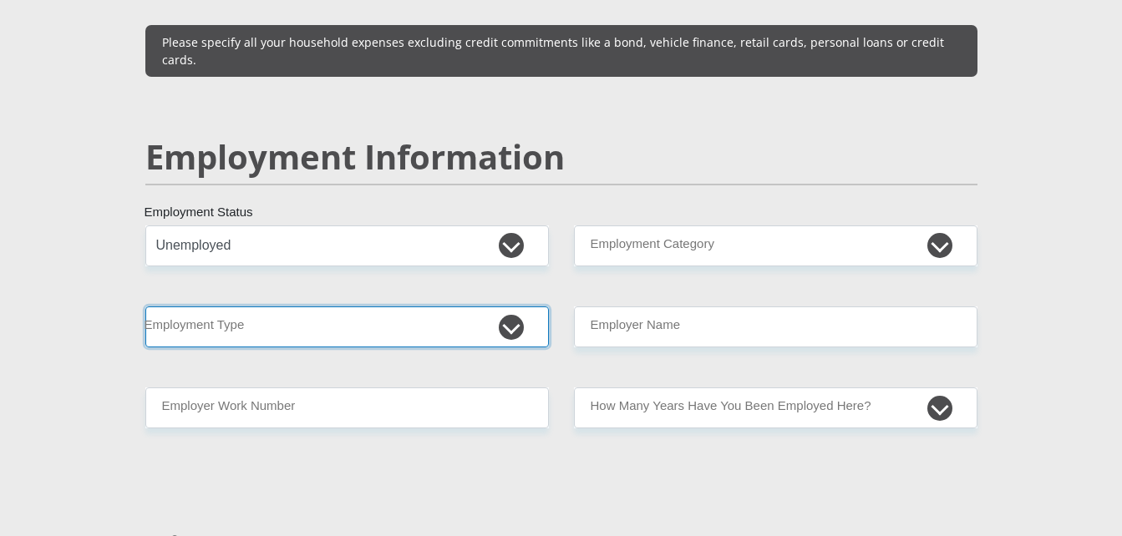
click at [511, 307] on select "College/Lecturer Craft Seller Creative Driver Executive Farmer Forces - Non Com…" at bounding box center [347, 327] width 404 height 41
select select "Student"
click at [145, 307] on select "College/Lecturer Craft Seller Creative Driver Executive Farmer Forces - Non Com…" at bounding box center [347, 327] width 404 height 41
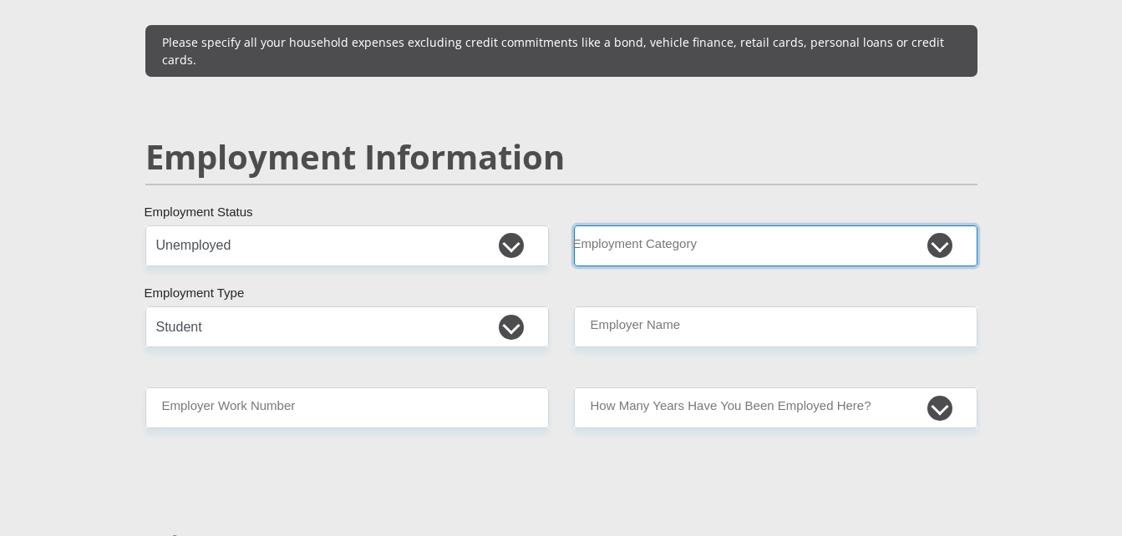
click at [952, 226] on select "AGRICULTURE ALCOHOL & TOBACCO CONSTRUCTION MATERIALS METALLURGY EQUIPMENT FOR R…" at bounding box center [776, 246] width 404 height 41
select select "16"
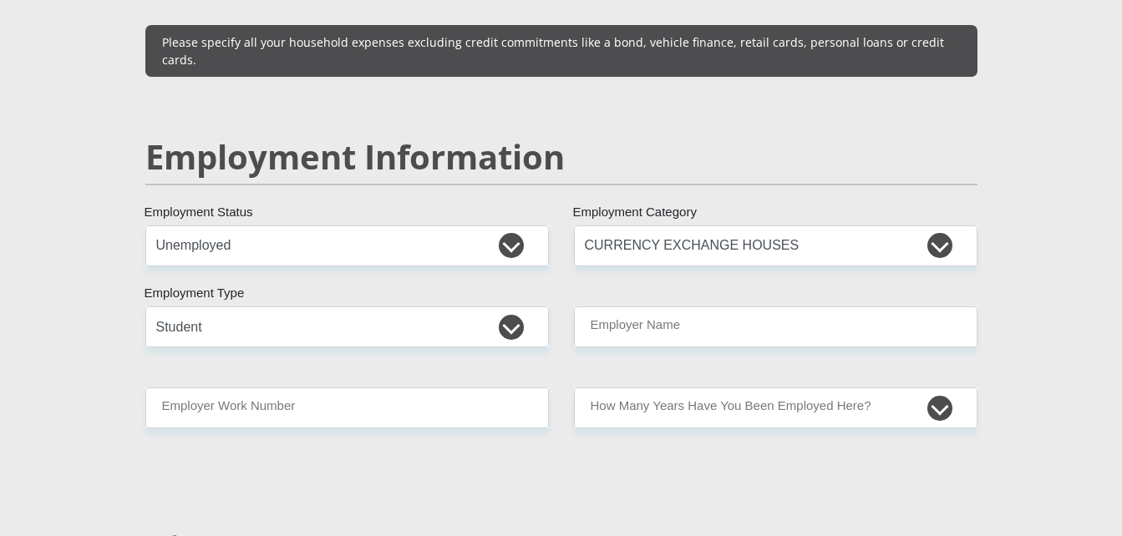
click at [520, 475] on div "Mr Ms Mrs Dr [PERSON_NAME] Title hendrietta First Name DIBAKOANE Surname 021202…" at bounding box center [561, 208] width 857 height 4766
click at [946, 226] on select "AGRICULTURE ALCOHOL & TOBACCO CONSTRUCTION MATERIALS METALLURGY EQUIPMENT FOR R…" at bounding box center [776, 246] width 404 height 41
click at [412, 474] on div "Mr Ms Mrs Dr [PERSON_NAME] Title hendrietta First Name DIBAKOANE Surname 021202…" at bounding box center [561, 208] width 857 height 4766
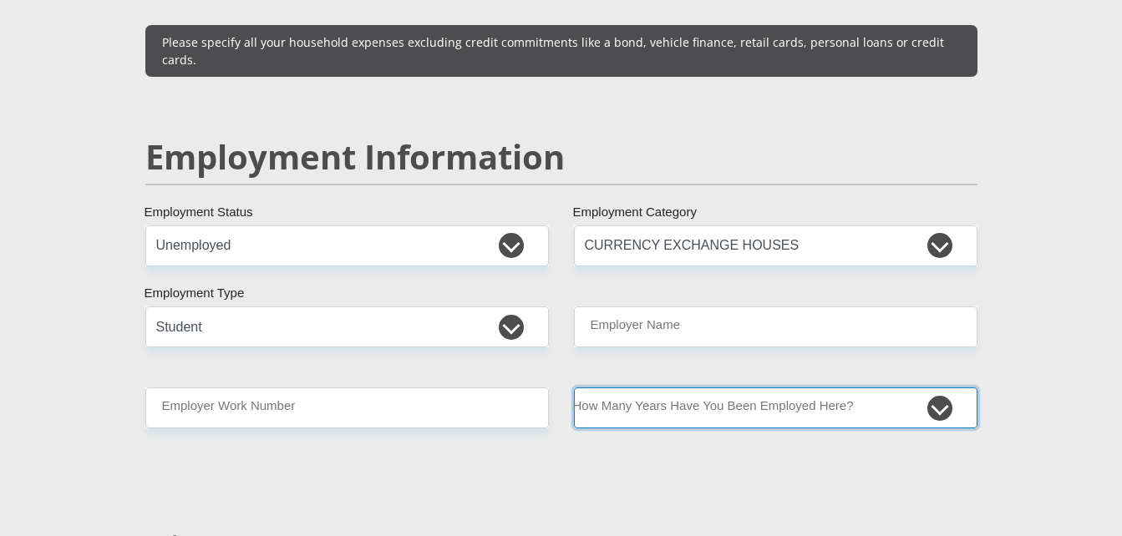
click at [943, 388] on select "less than 1 year 1-3 years 3-5 years 5+ years" at bounding box center [776, 408] width 404 height 41
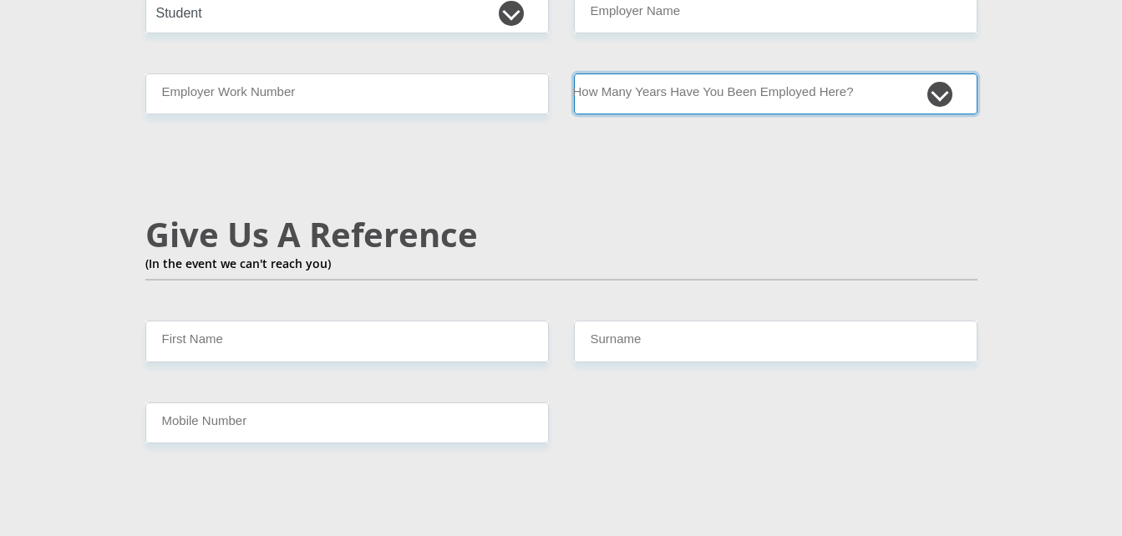
scroll to position [2771, 0]
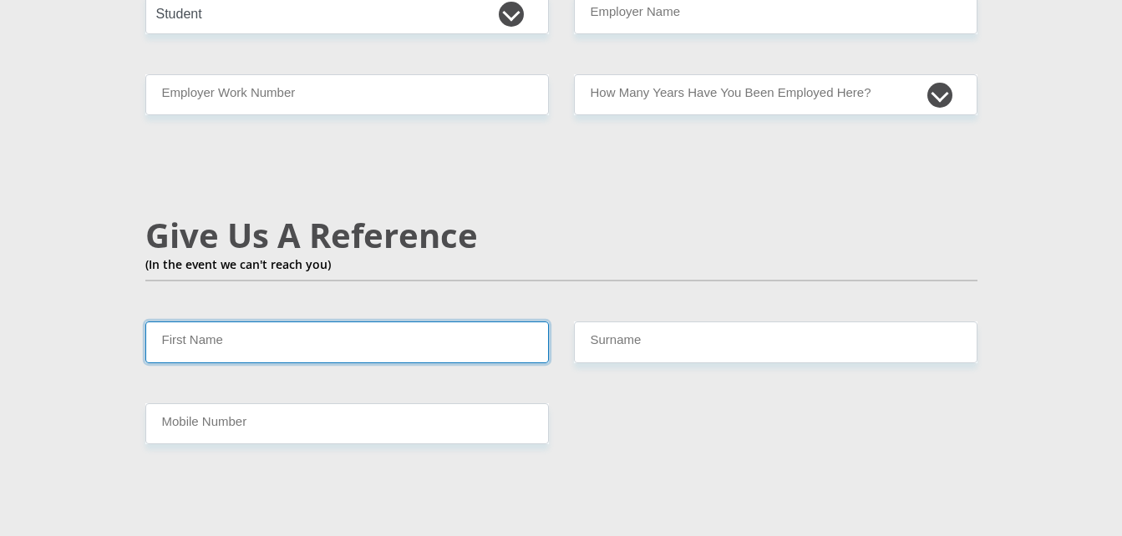
click at [369, 322] on input "First Name" at bounding box center [347, 342] width 404 height 41
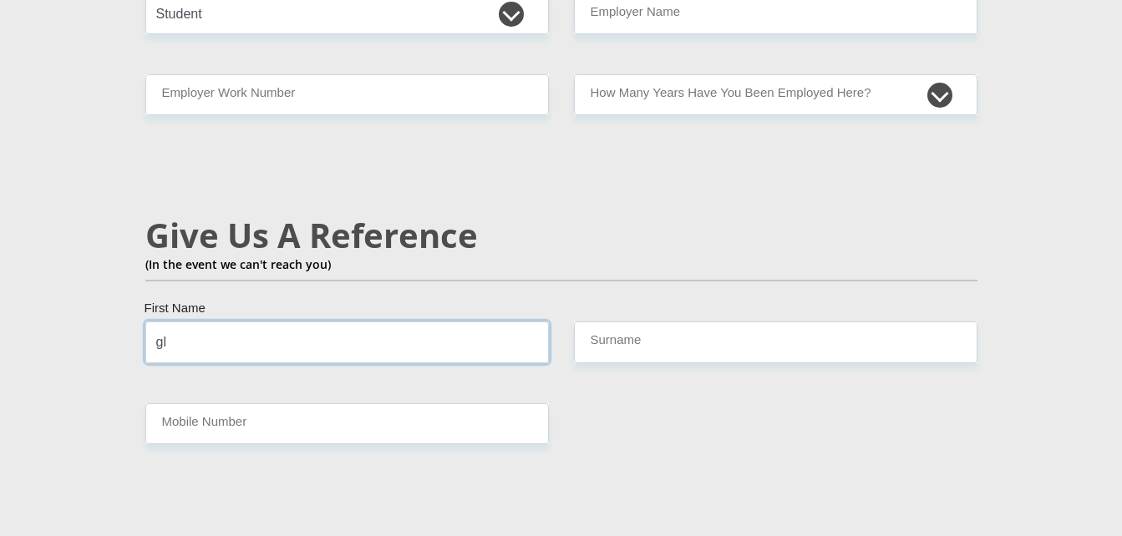
type input "g"
type input "[PERSON_NAME]"
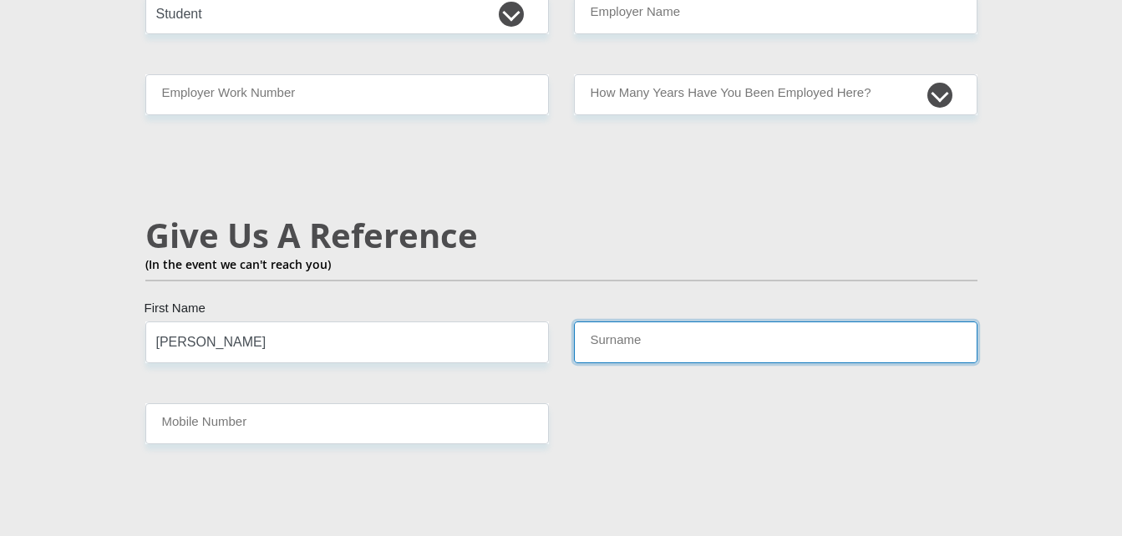
click at [715, 322] on input "Surname" at bounding box center [776, 342] width 404 height 41
type input "d"
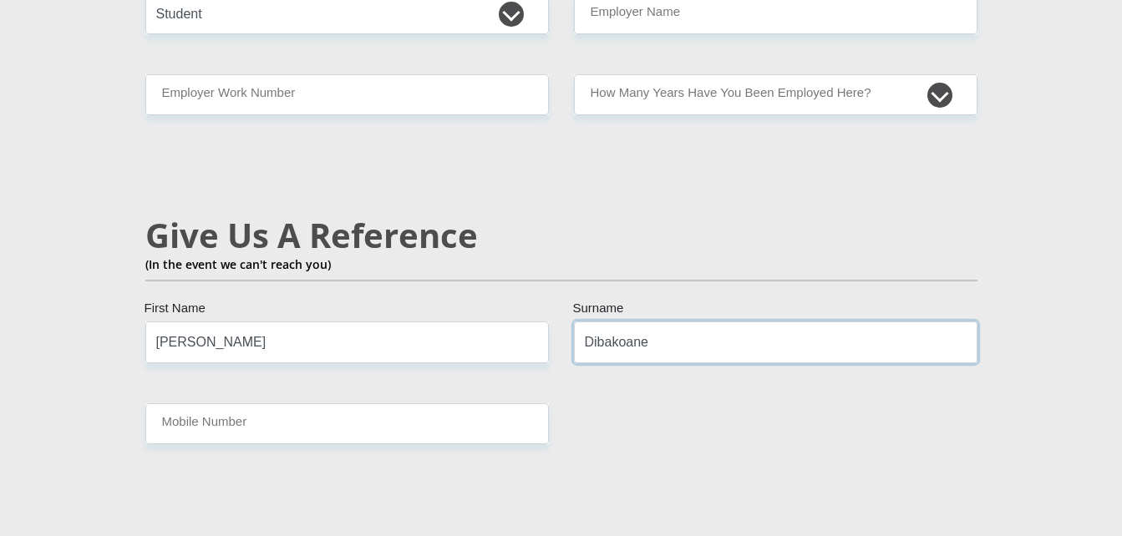
type input "Dibakoane"
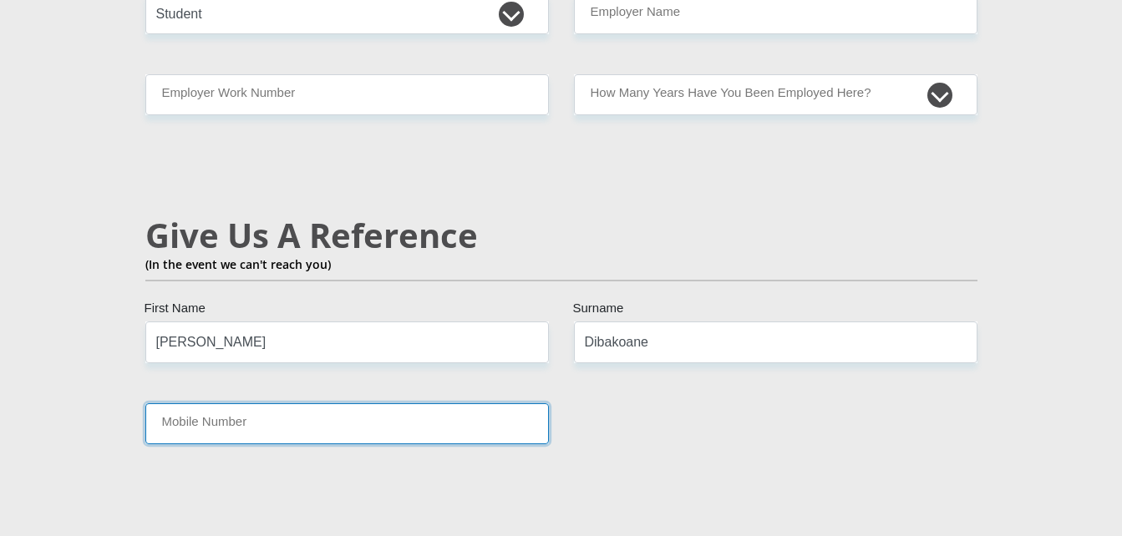
click at [395, 404] on input "Mobile Number" at bounding box center [347, 424] width 404 height 41
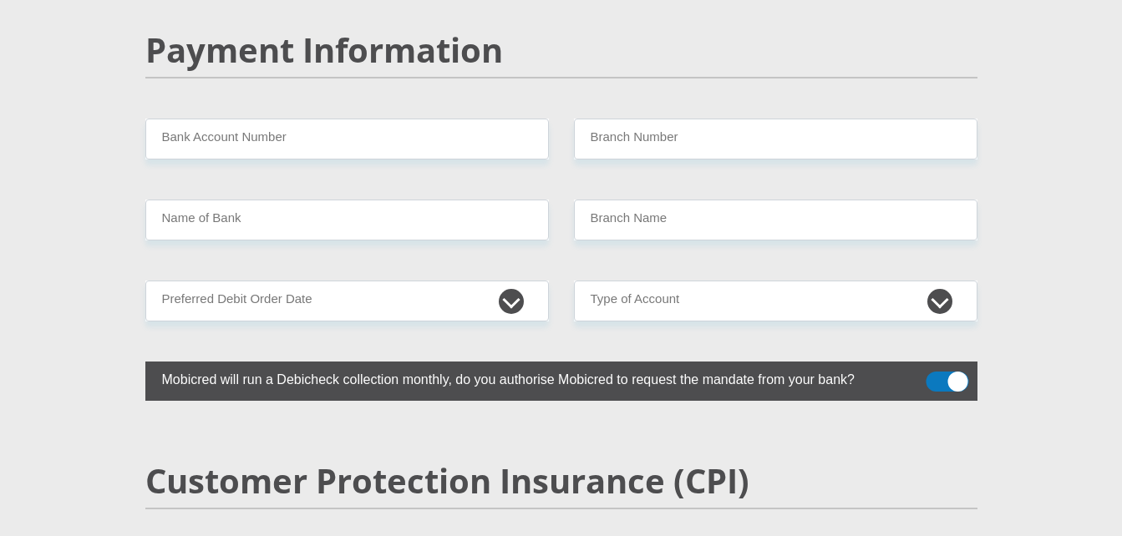
scroll to position [3275, 0]
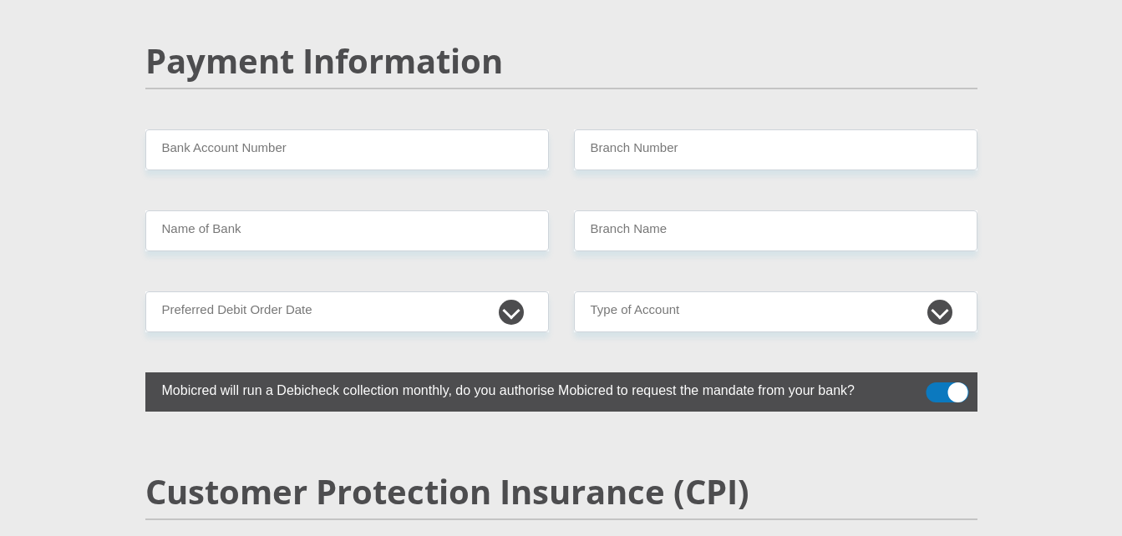
type input "0817090166"
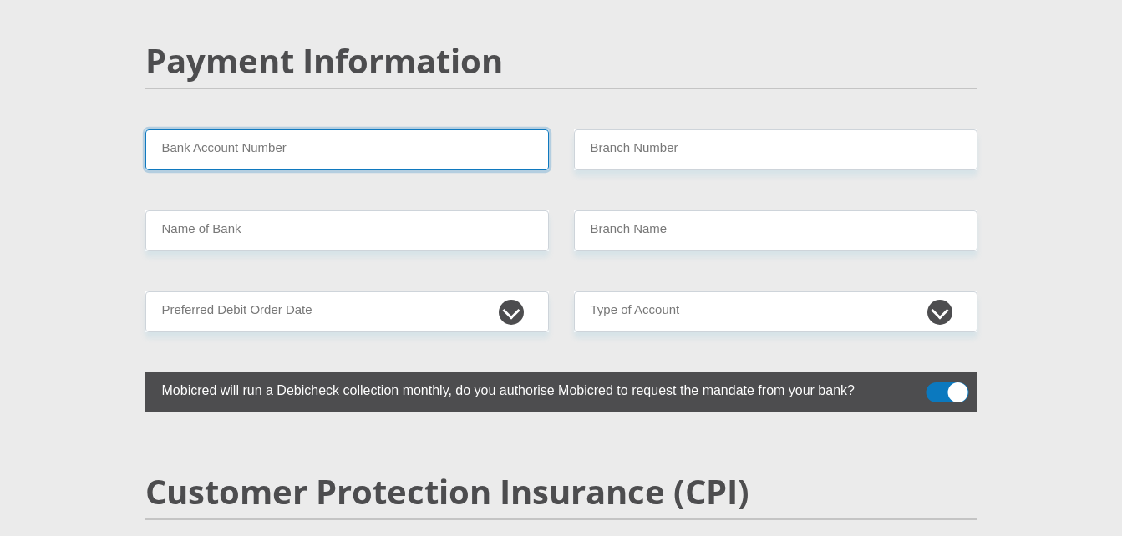
click at [363, 130] on input "Bank Account Number" at bounding box center [347, 150] width 404 height 41
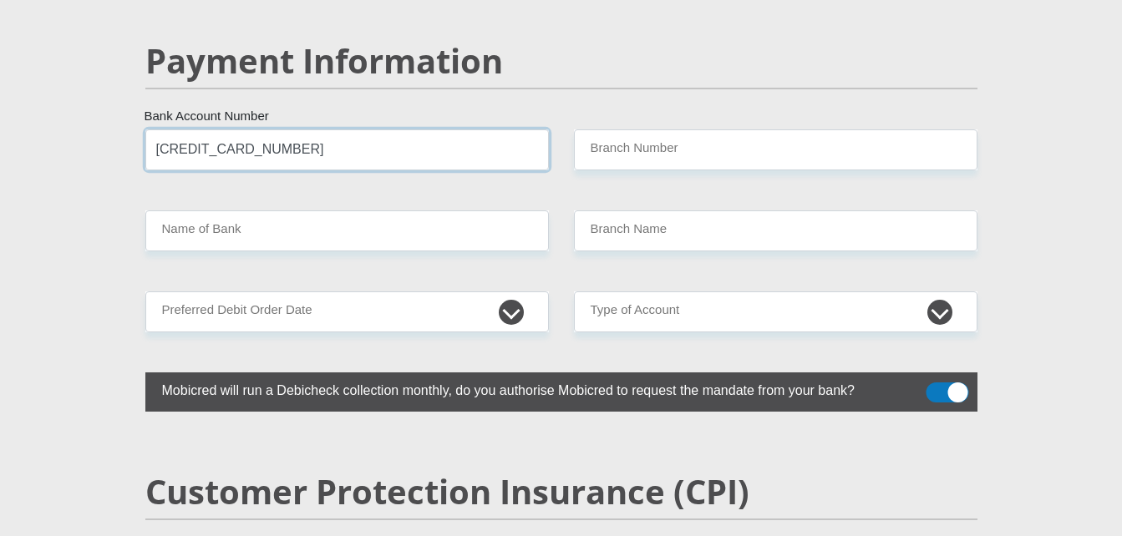
type input "[CREDIT_CARD_NUMBER]"
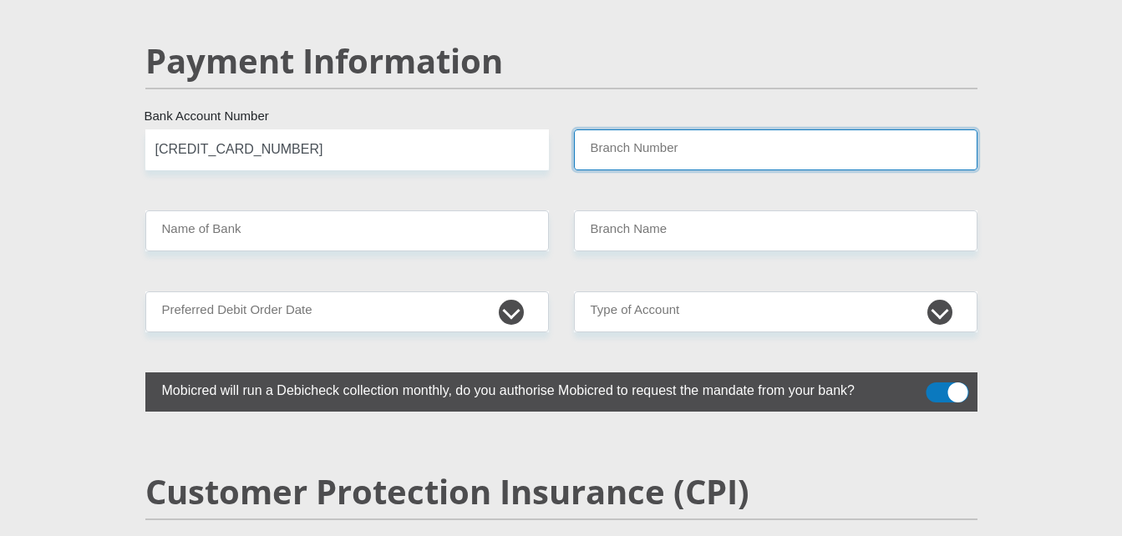
click at [621, 130] on input "Branch Number" at bounding box center [776, 150] width 404 height 41
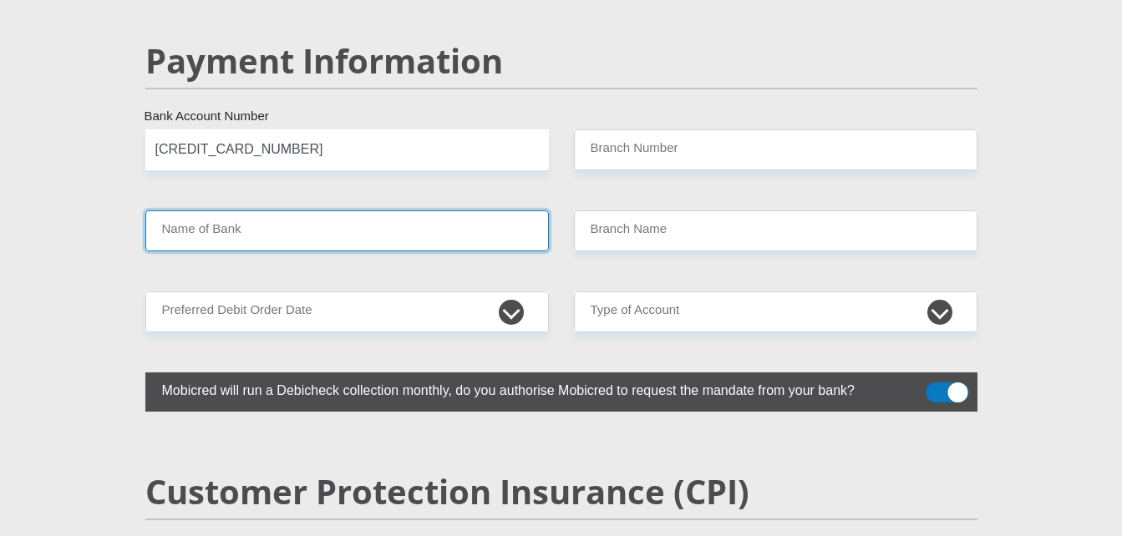
click at [353, 211] on input "Name of Bank" at bounding box center [347, 231] width 404 height 41
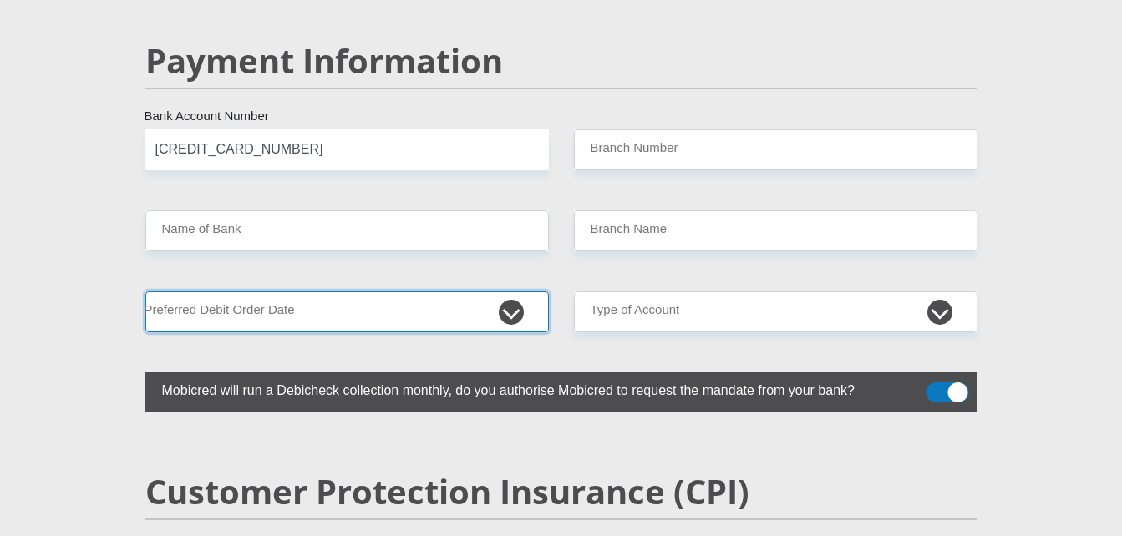
click at [511, 292] on select "1st 2nd 3rd 4th 5th 7th 18th 19th 20th 21st 22nd 23rd 24th 25th 26th 27th 28th …" at bounding box center [347, 312] width 404 height 41
select select "23"
click at [145, 292] on select "1st 2nd 3rd 4th 5th 7th 18th 19th 20th 21st 22nd 23rd 24th 25th 26th 27th 28th …" at bounding box center [347, 312] width 404 height 41
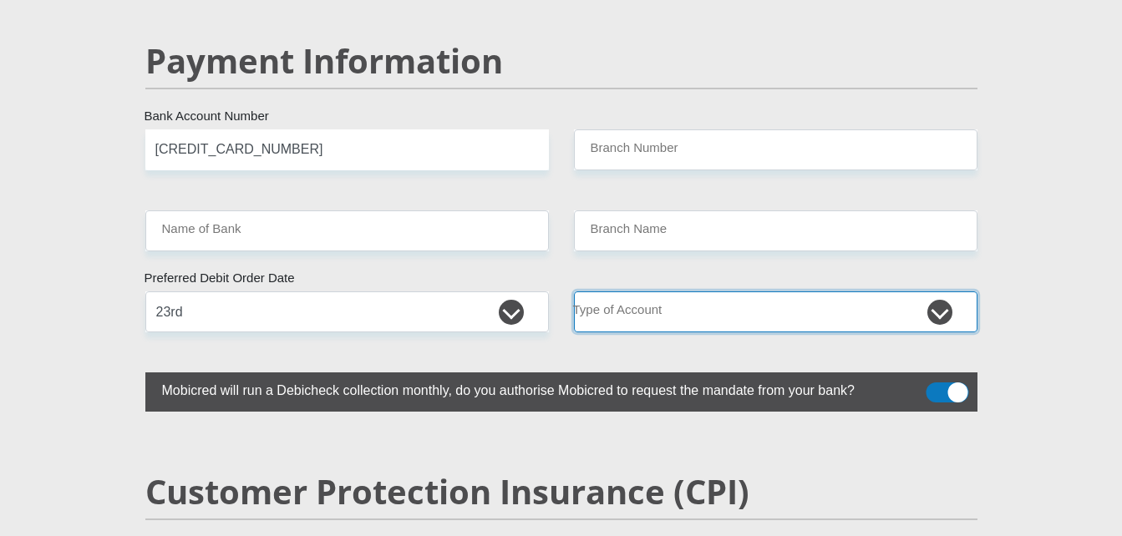
click at [945, 292] on select "Cheque Savings" at bounding box center [776, 312] width 404 height 41
select select "SAV"
click at [574, 292] on select "Cheque Savings" at bounding box center [776, 312] width 404 height 41
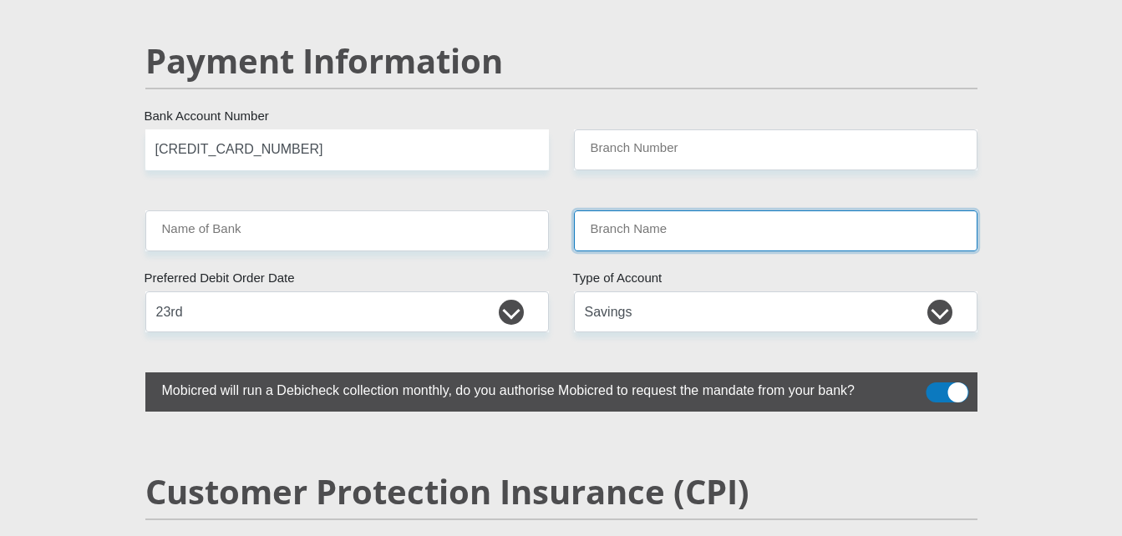
click at [632, 211] on input "Branch Name" at bounding box center [776, 231] width 404 height 41
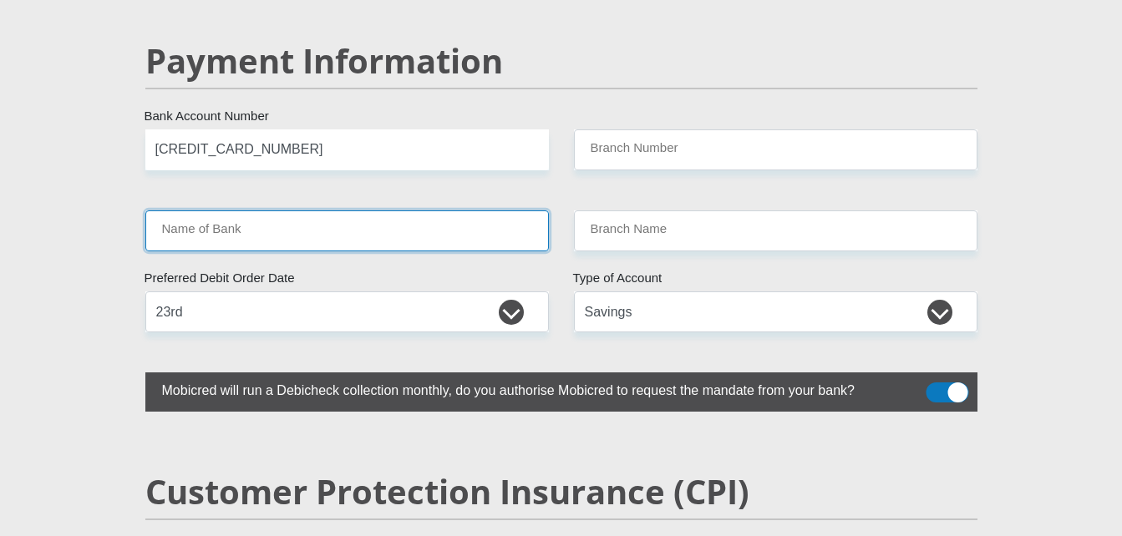
click at [221, 211] on input "Name of Bank" at bounding box center [347, 231] width 404 height 41
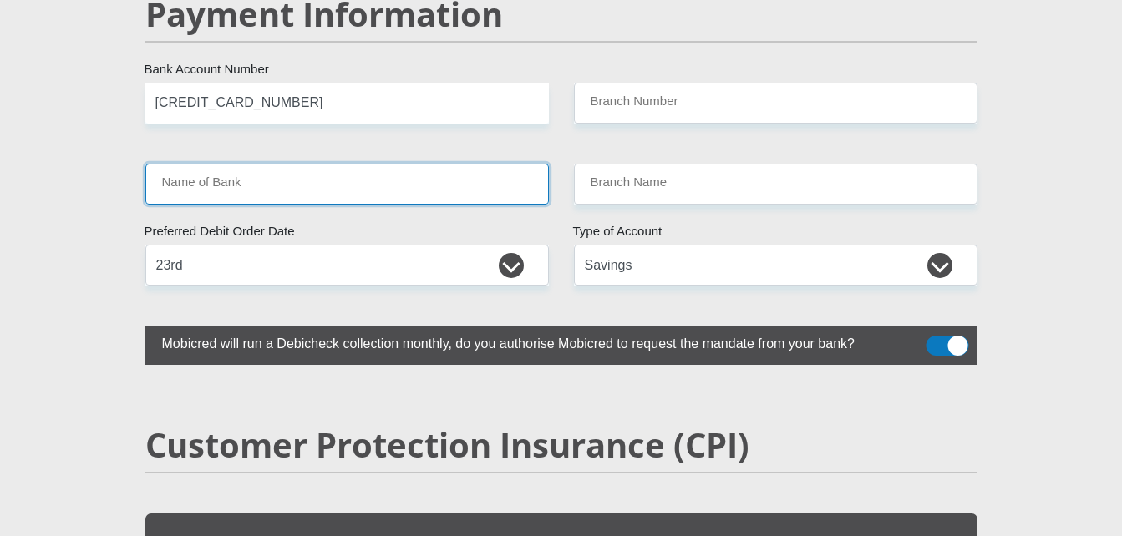
scroll to position [3312, 0]
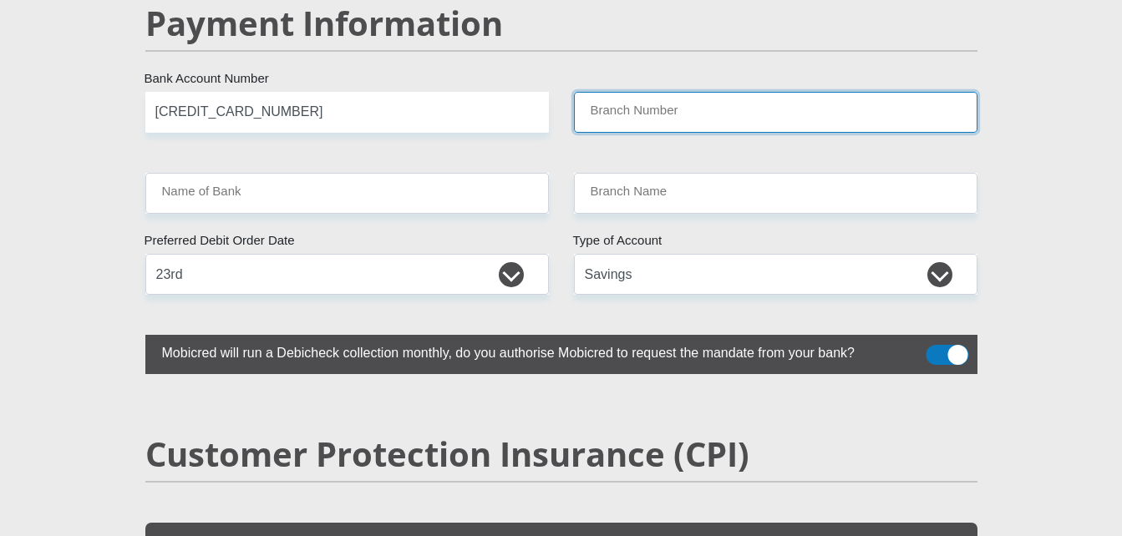
click at [616, 92] on input "Branch Number" at bounding box center [776, 112] width 404 height 41
type input "N"
type input "2196"
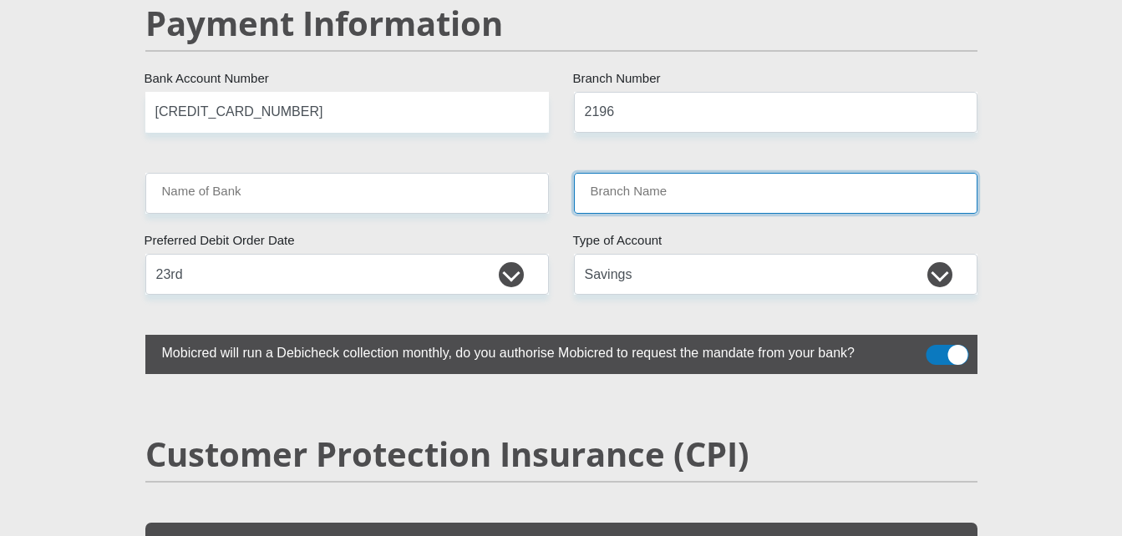
click at [625, 173] on input "Branch Name" at bounding box center [776, 193] width 404 height 41
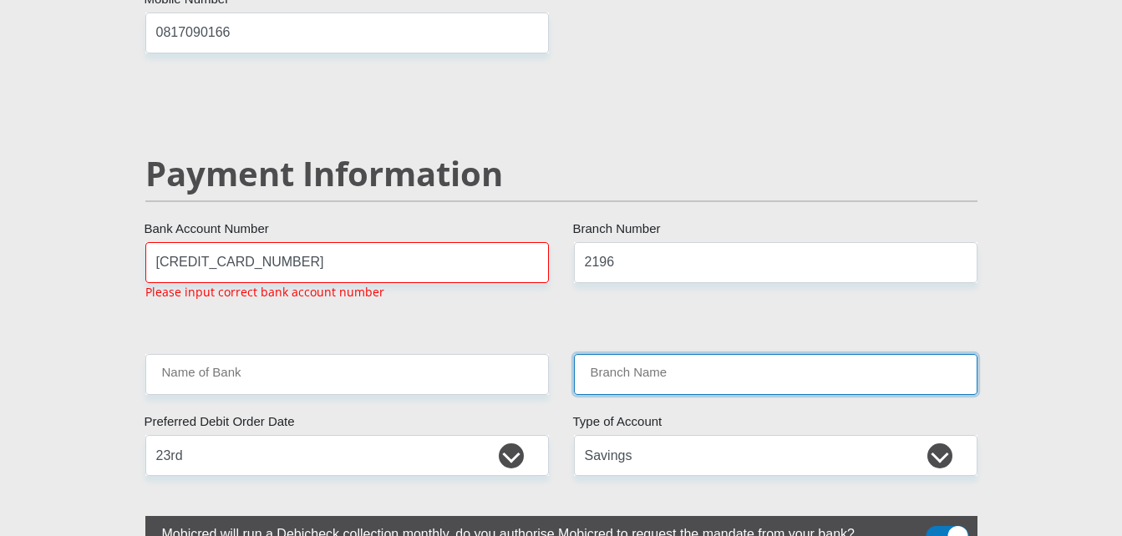
scroll to position [3157, 0]
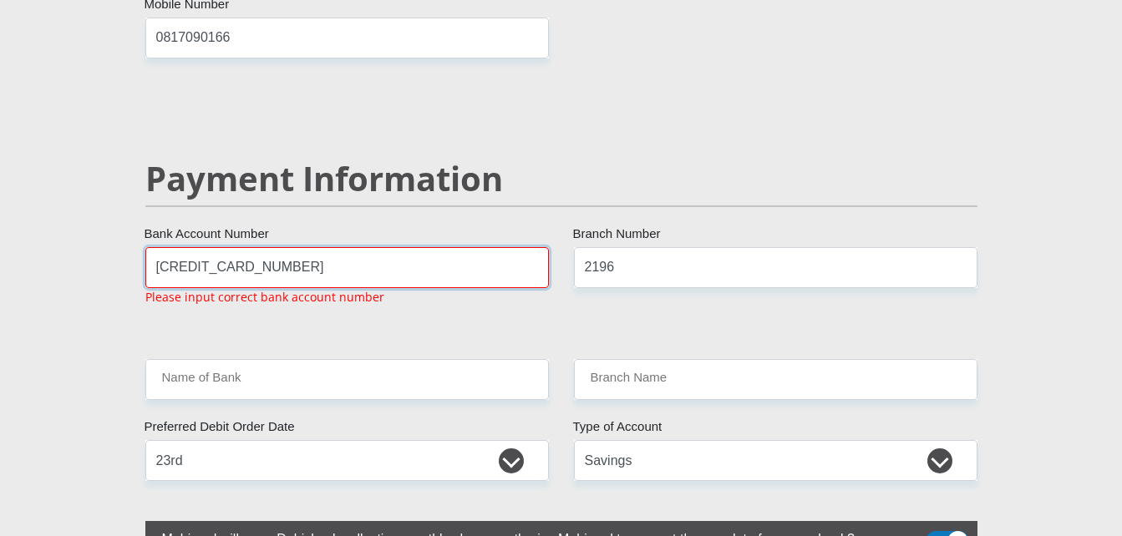
click at [320, 247] on input "[CREDIT_CARD_NUMBER]" at bounding box center [347, 267] width 404 height 41
type input "4"
type input "1272"
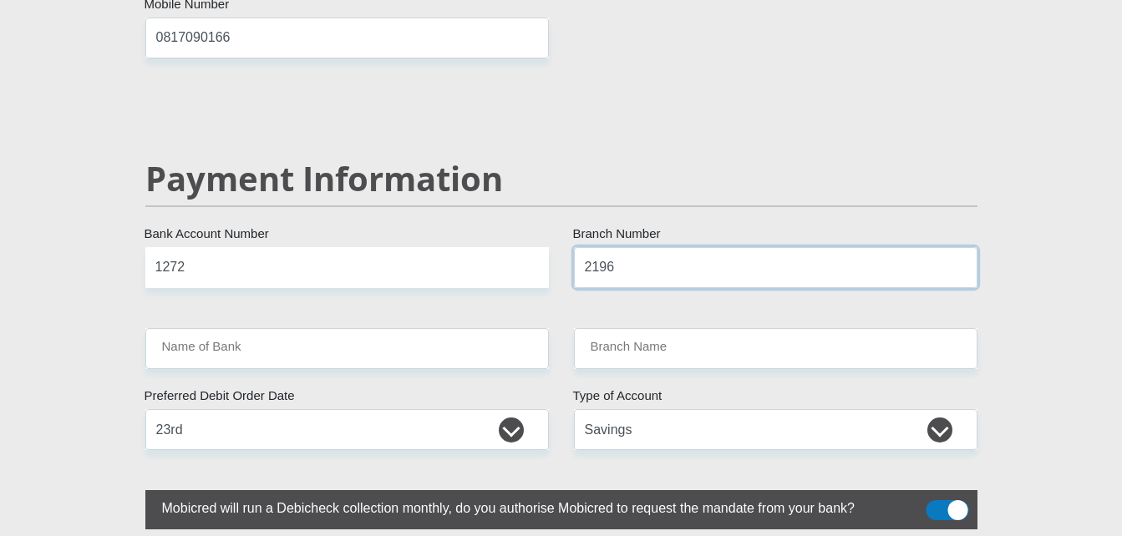
click at [643, 247] on input "2196" at bounding box center [776, 267] width 404 height 41
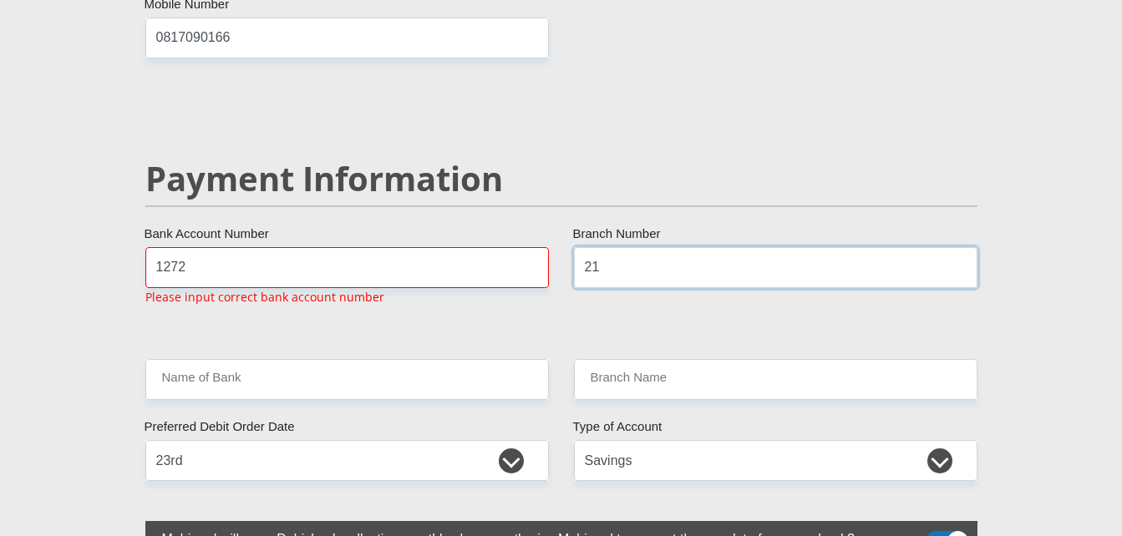
type input "2"
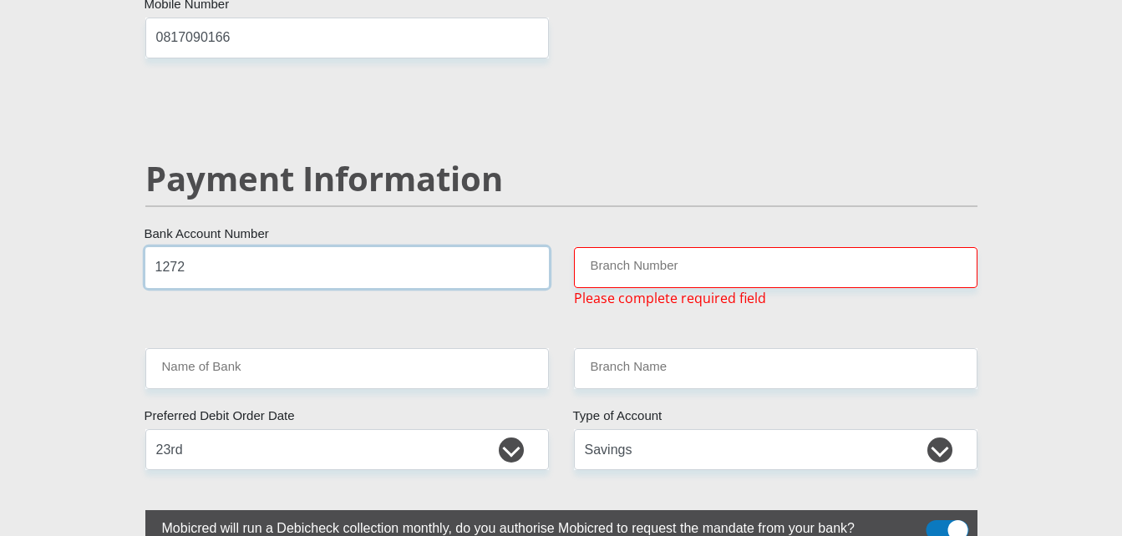
click at [264, 247] on input "1272" at bounding box center [347, 267] width 404 height 41
type input "12727061240"
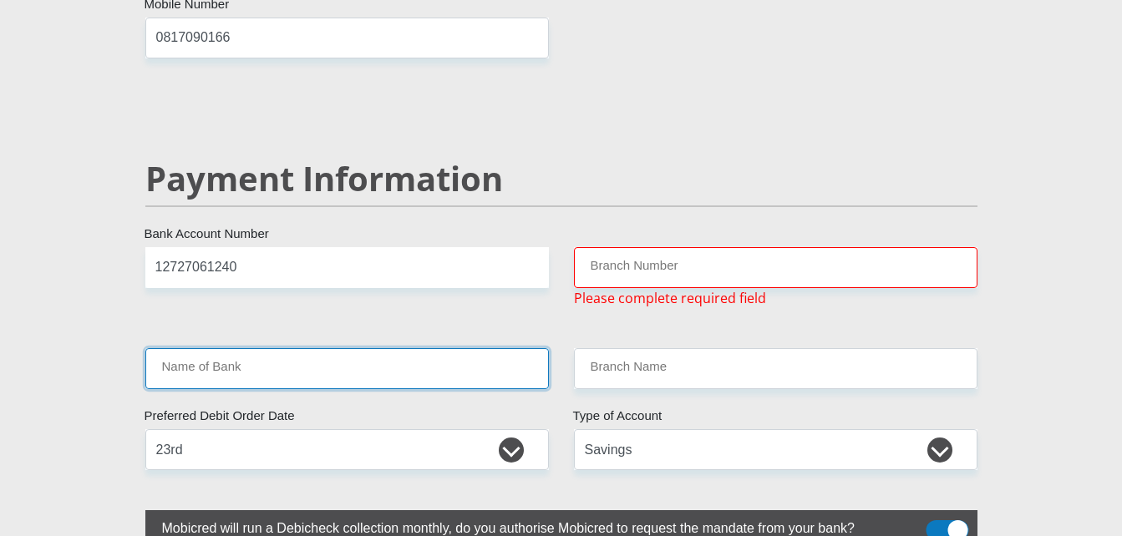
click at [268, 348] on input "Name of Bank" at bounding box center [347, 368] width 404 height 41
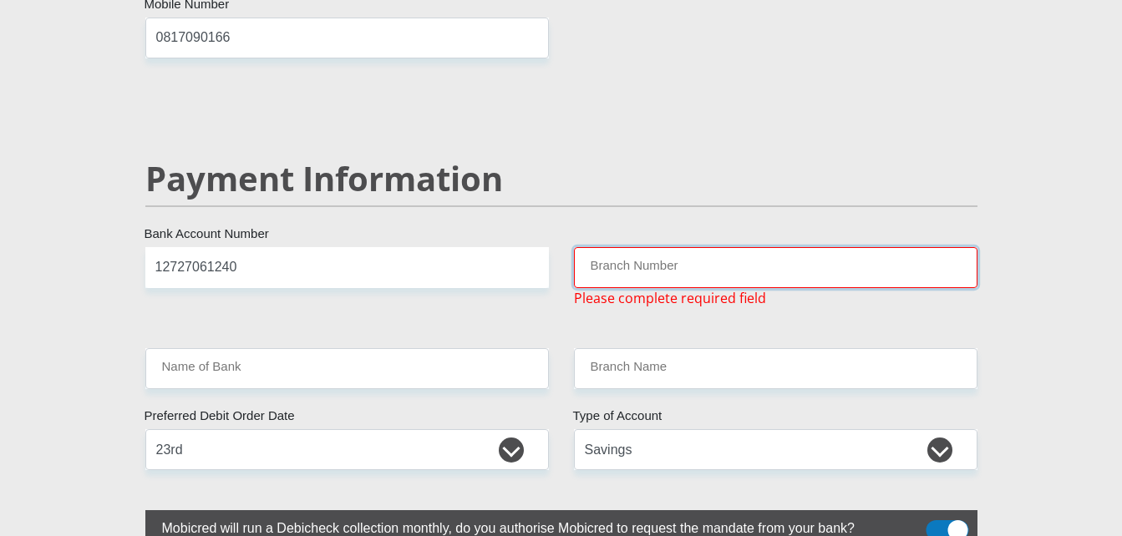
click at [694, 247] on input "Branch Number" at bounding box center [776, 267] width 404 height 41
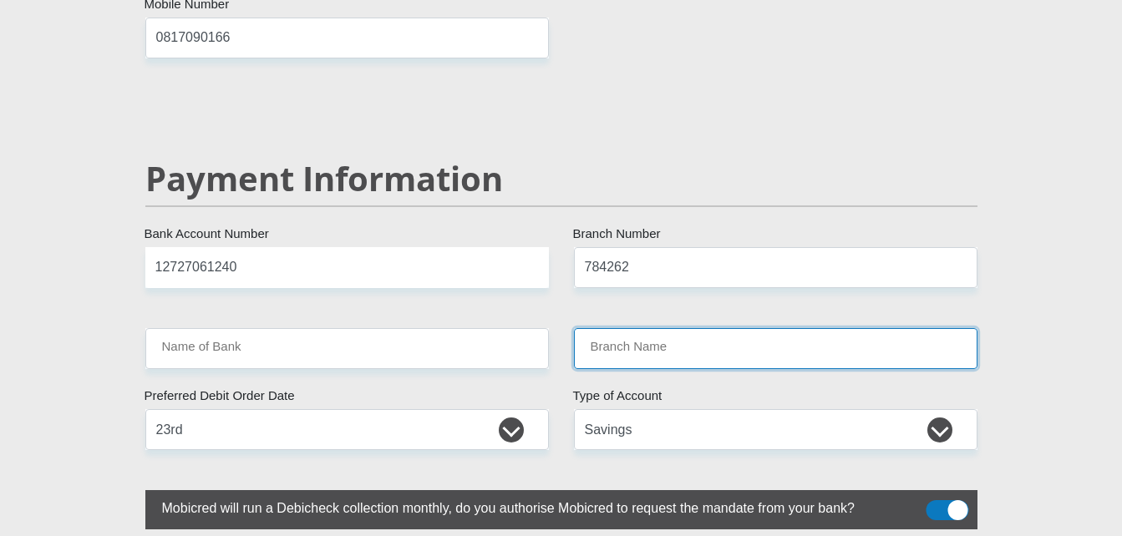
click at [726, 328] on input "Branch Name" at bounding box center [776, 348] width 404 height 41
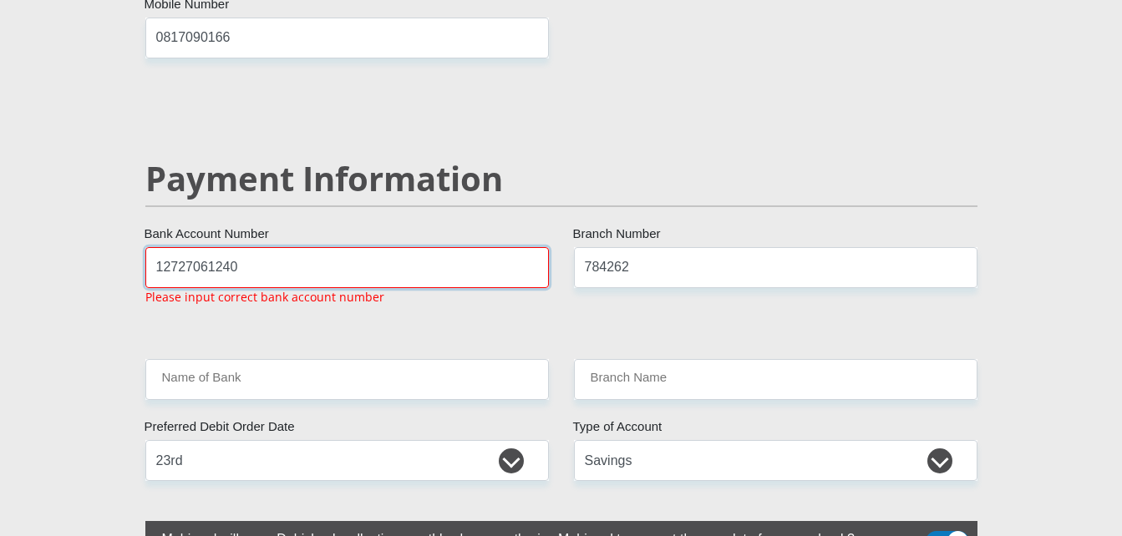
click at [435, 247] on input "12727061240" at bounding box center [347, 267] width 404 height 41
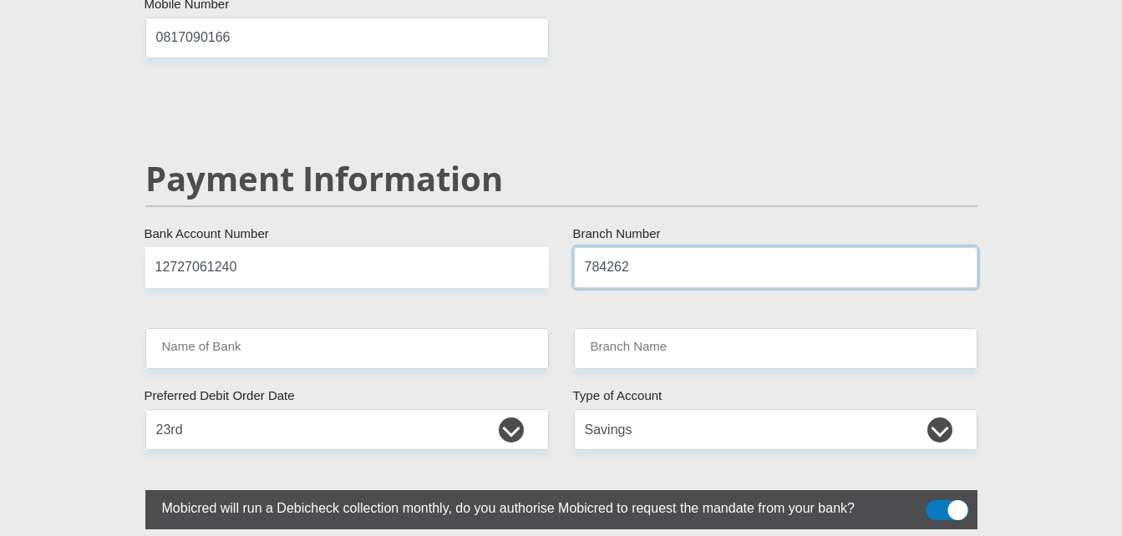
click at [670, 247] on input "784262" at bounding box center [776, 267] width 404 height 41
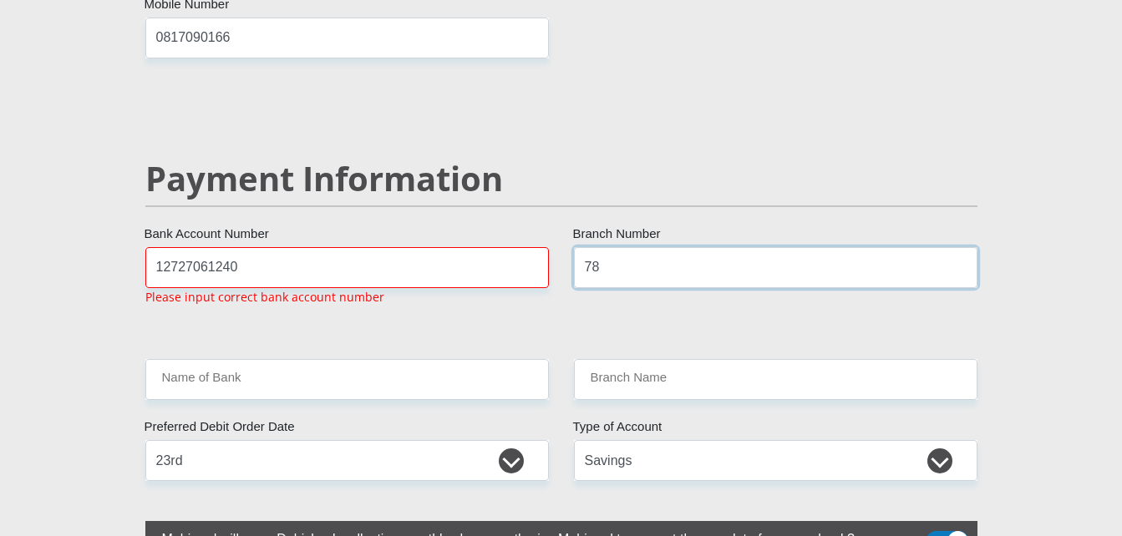
type input "7"
type input "2196"
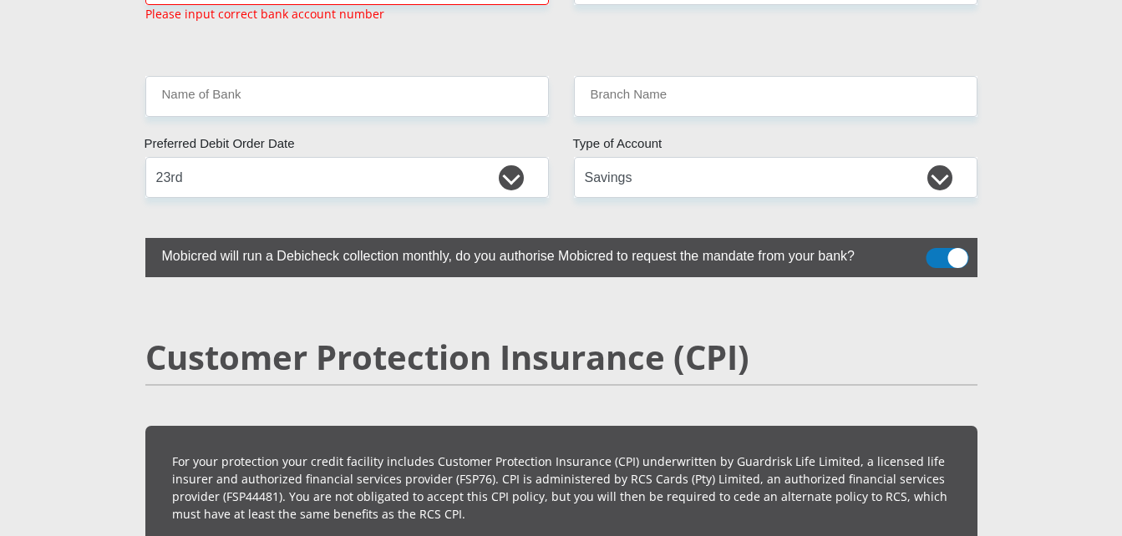
scroll to position [3441, 0]
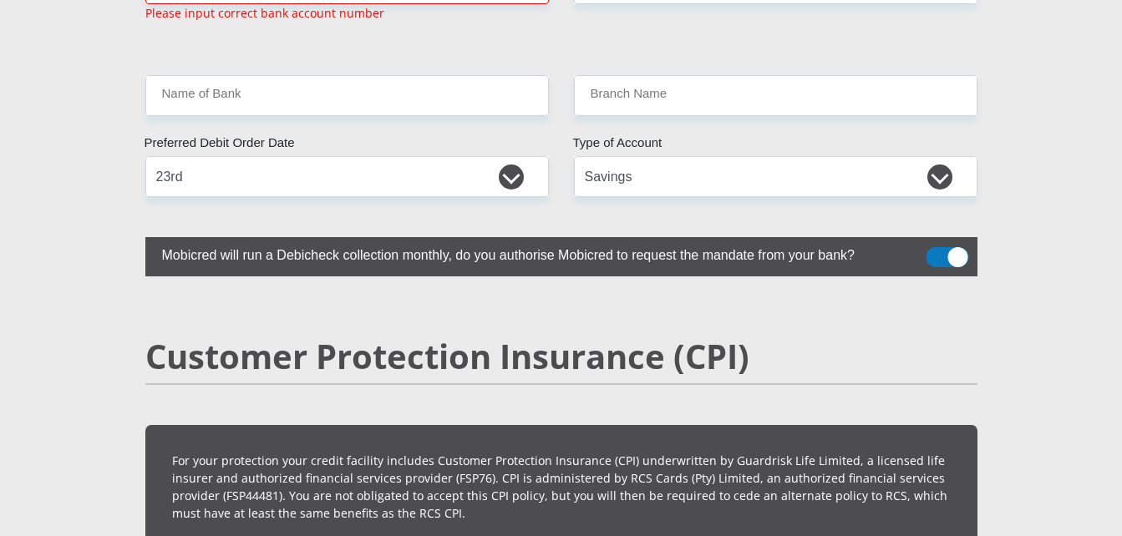
click at [943, 247] on span at bounding box center [947, 257] width 43 height 20
click at [936, 252] on input "checkbox" at bounding box center [936, 252] width 0 height 0
click at [943, 247] on span at bounding box center [947, 257] width 43 height 20
click at [936, 252] on input "checkbox" at bounding box center [936, 252] width 0 height 0
click at [943, 247] on span at bounding box center [947, 257] width 43 height 20
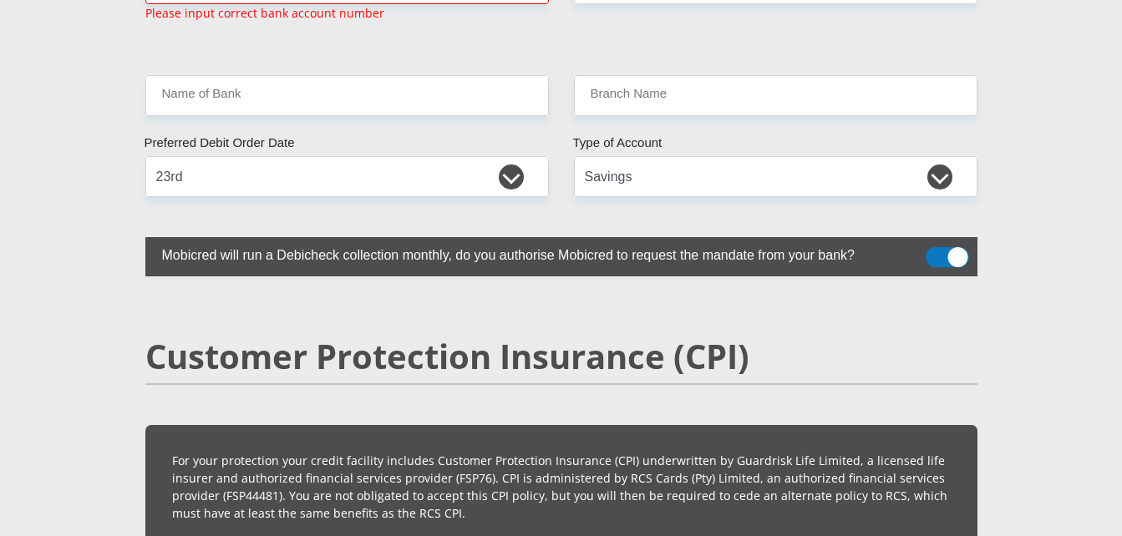
click at [936, 252] on input "checkbox" at bounding box center [936, 252] width 0 height 0
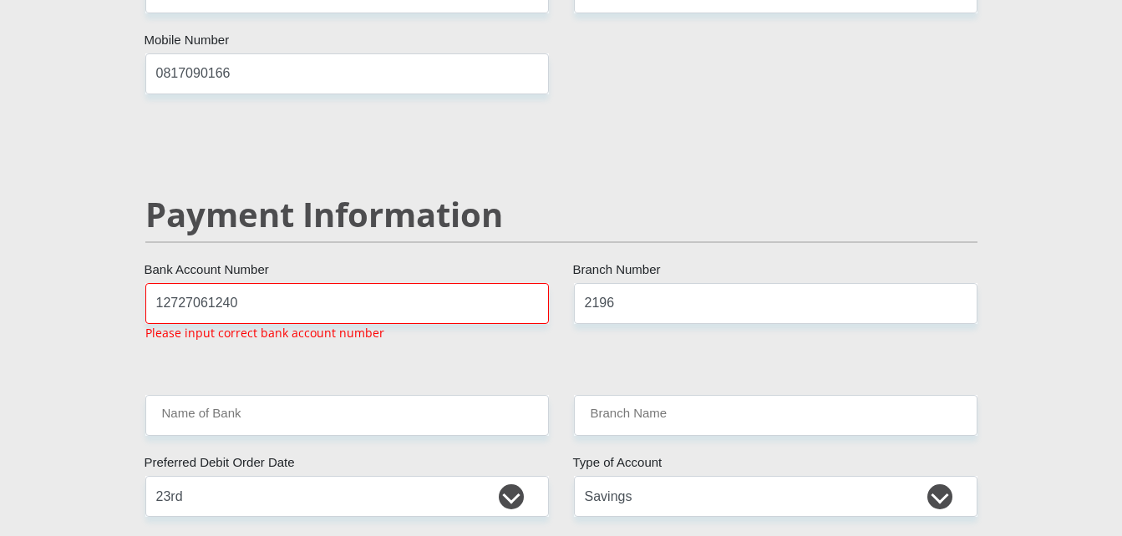
scroll to position [3122, 0]
click at [313, 282] on input "12727061240" at bounding box center [347, 302] width 404 height 41
type input "1"
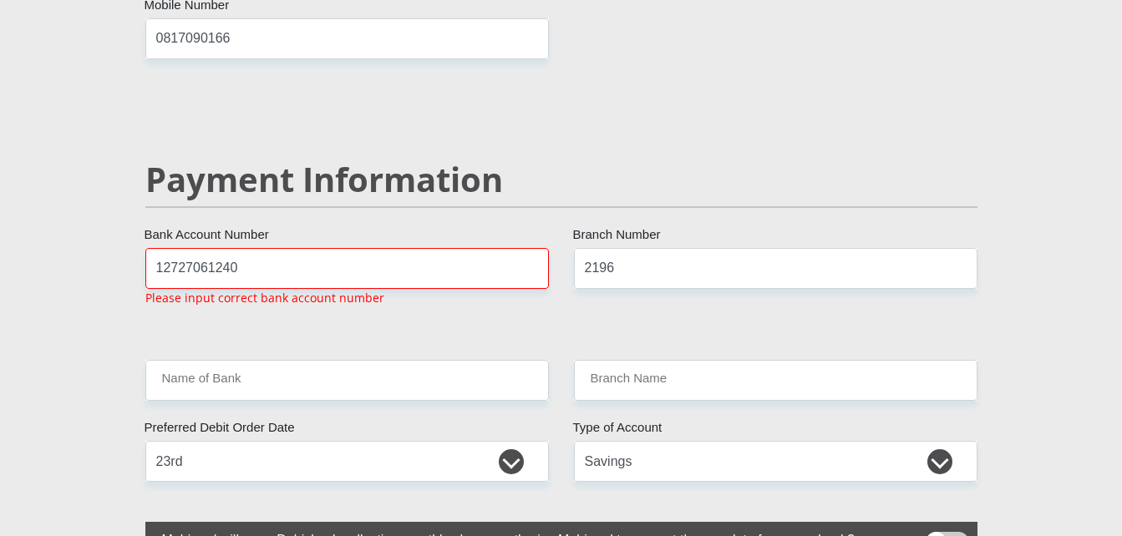
scroll to position [3157, 0]
click at [940, 531] on span at bounding box center [947, 541] width 43 height 20
click at [936, 536] on input "checkbox" at bounding box center [936, 536] width 0 height 0
click at [297, 247] on input "12727061240" at bounding box center [347, 267] width 404 height 41
type input "1"
